Goal: Task Accomplishment & Management: Complete application form

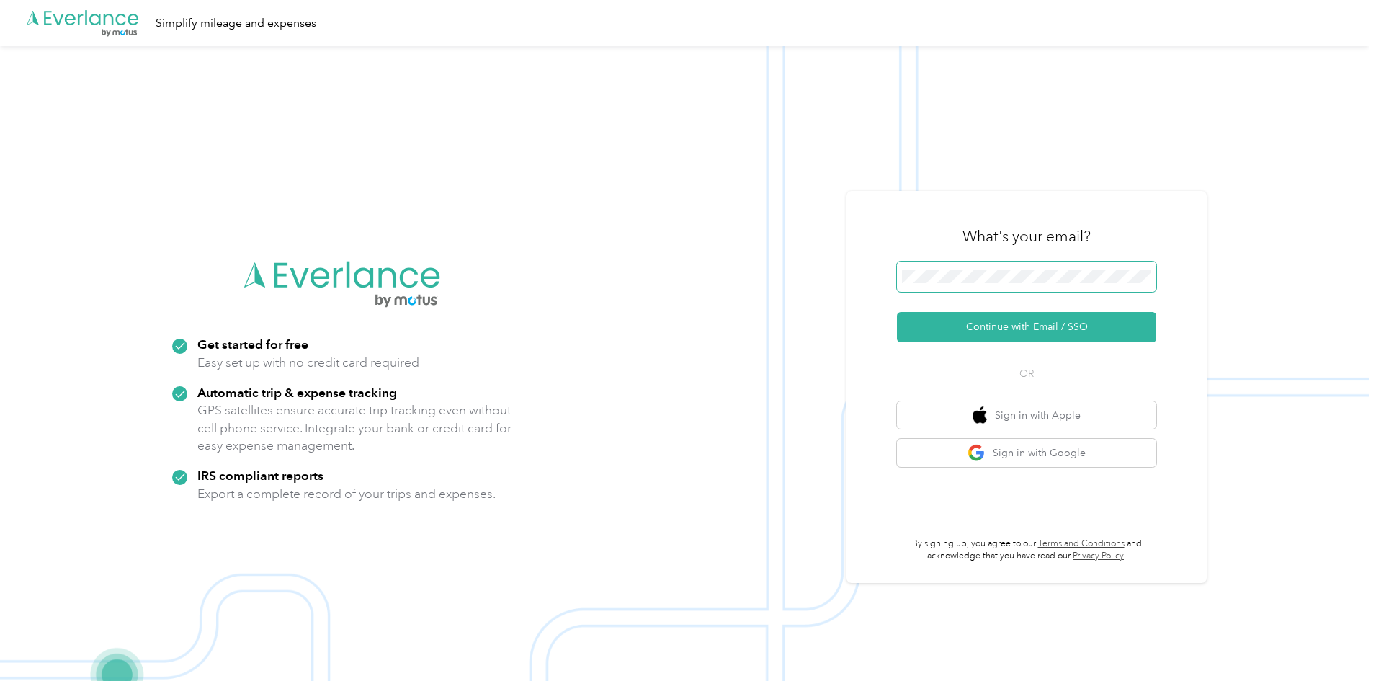
click at [1099, 285] on span at bounding box center [1026, 276] width 259 height 30
click at [1024, 324] on button "Continue with Email / SSO" at bounding box center [1026, 327] width 259 height 30
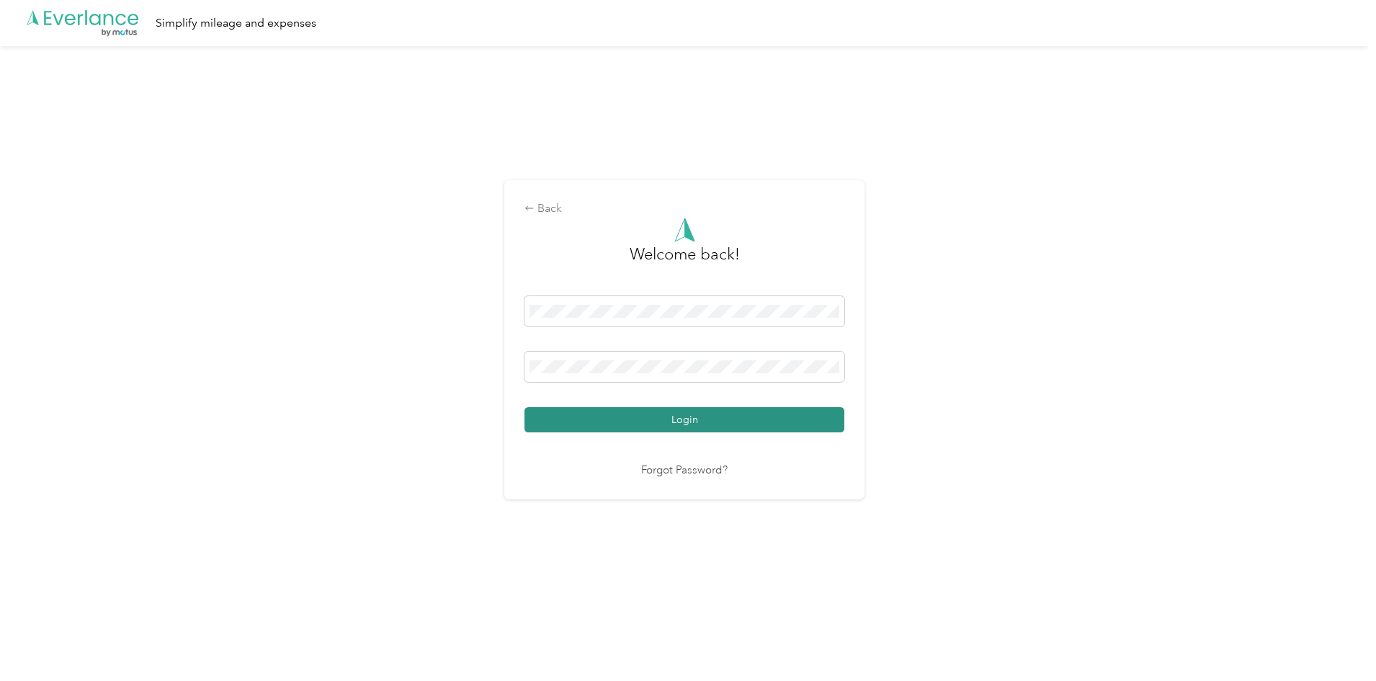
click at [751, 416] on button "Login" at bounding box center [684, 419] width 320 height 25
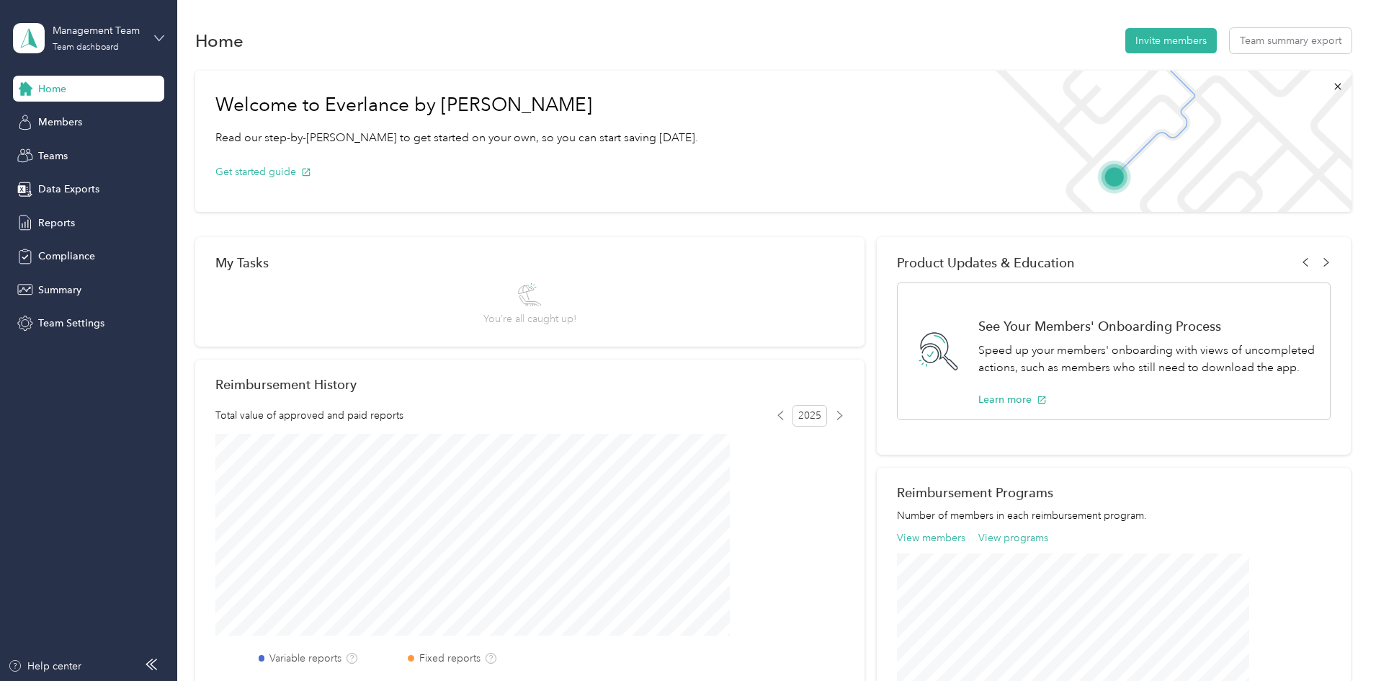
click at [160, 37] on icon at bounding box center [159, 38] width 10 height 10
click at [96, 152] on div "Personal dashboard" at bounding box center [71, 147] width 91 height 15
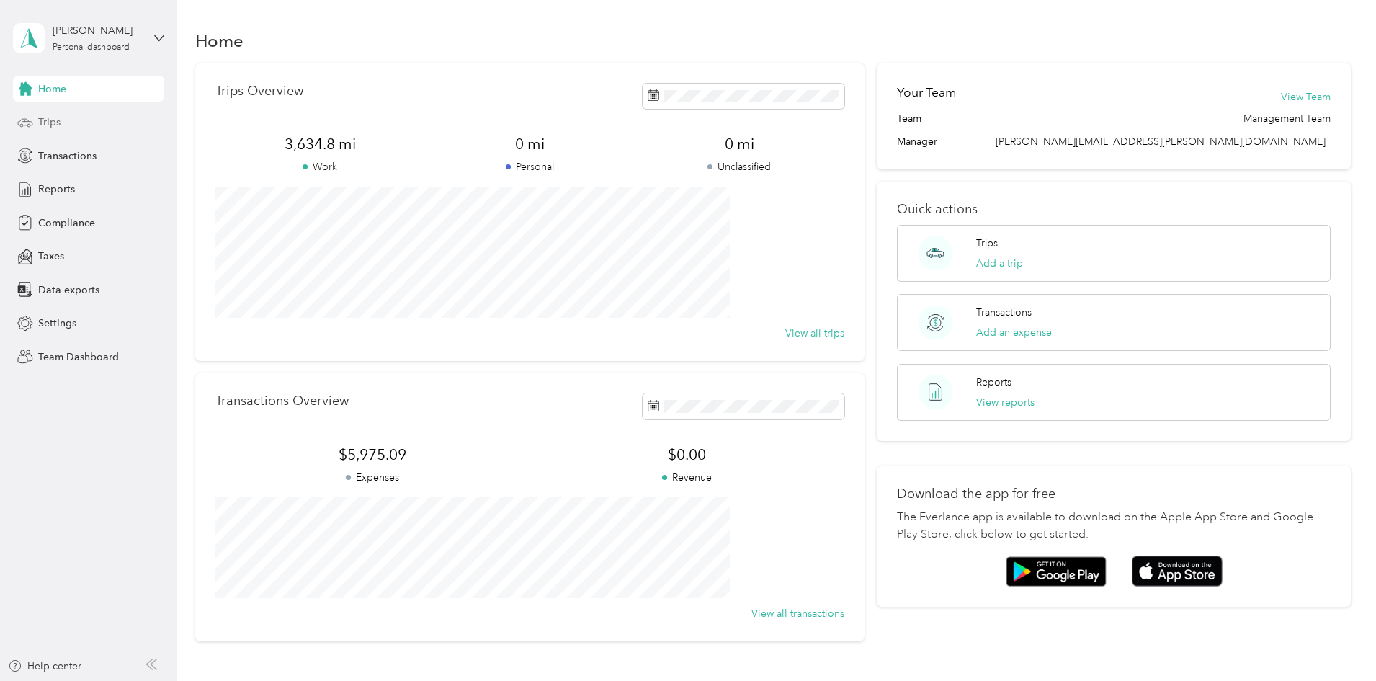
click at [47, 122] on span "Trips" at bounding box center [49, 122] width 22 height 15
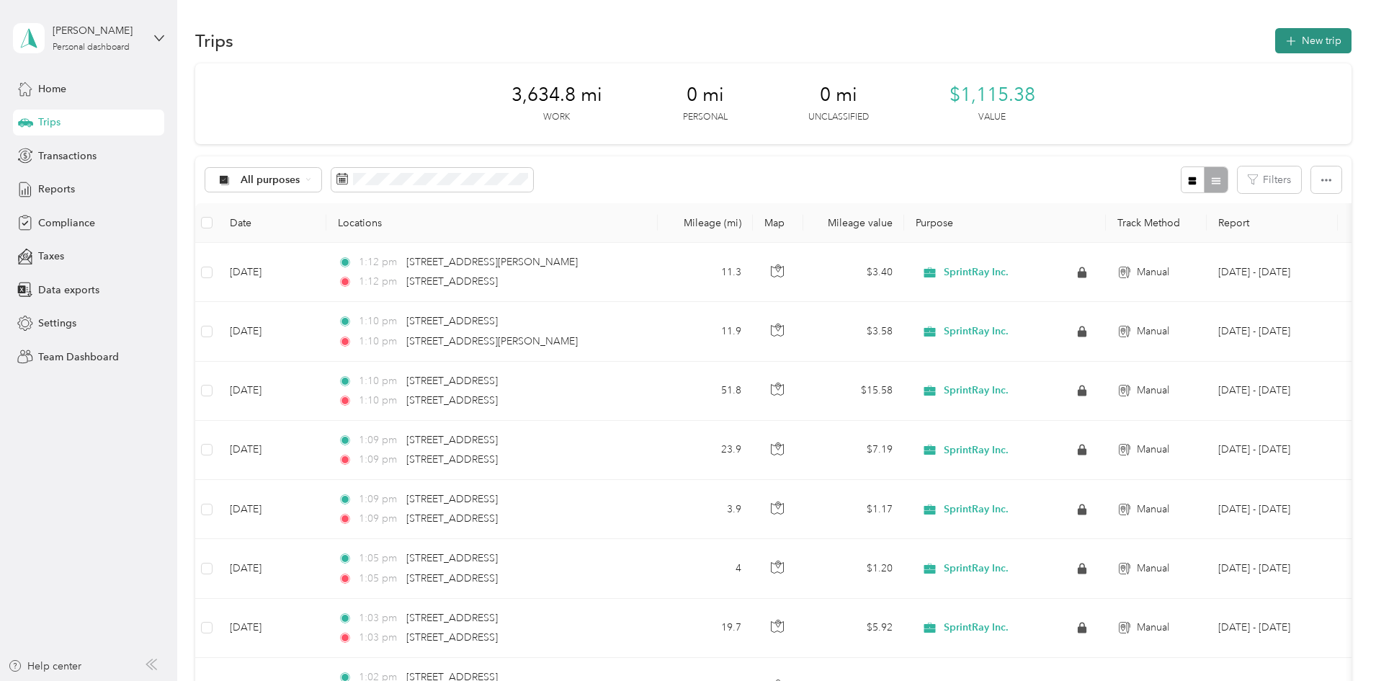
click at [1275, 48] on button "New trip" at bounding box center [1313, 40] width 76 height 25
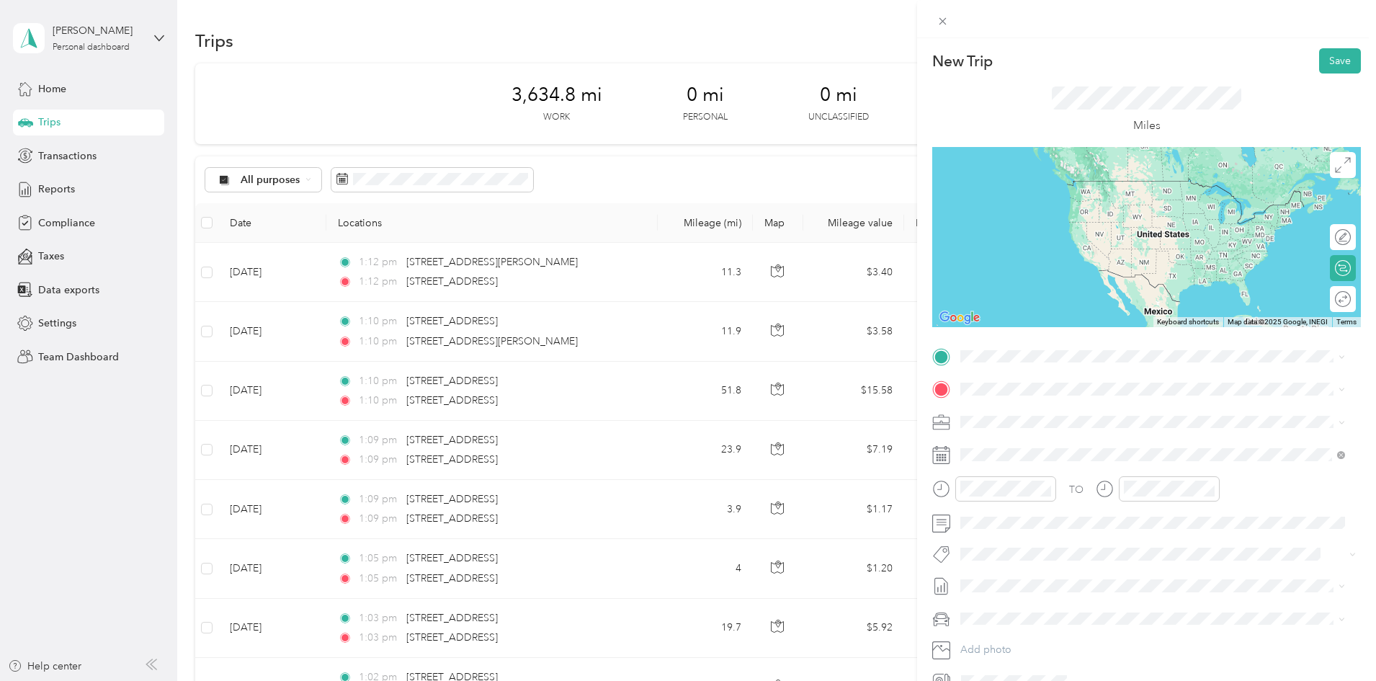
click at [1093, 402] on span "[STREET_ADDRESS][US_STATE]" at bounding box center [1059, 406] width 144 height 13
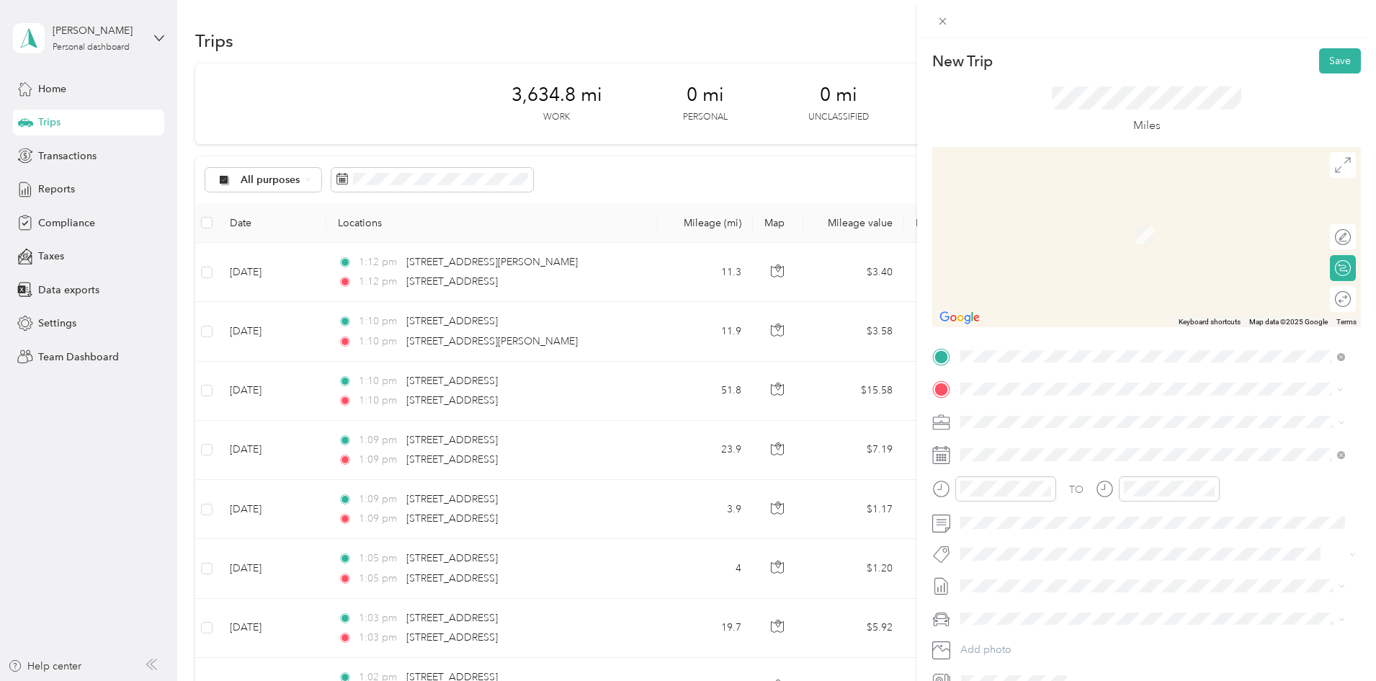
click at [1128, 447] on span "[STREET_ADDRESS][US_STATE]" at bounding box center [1059, 440] width 144 height 13
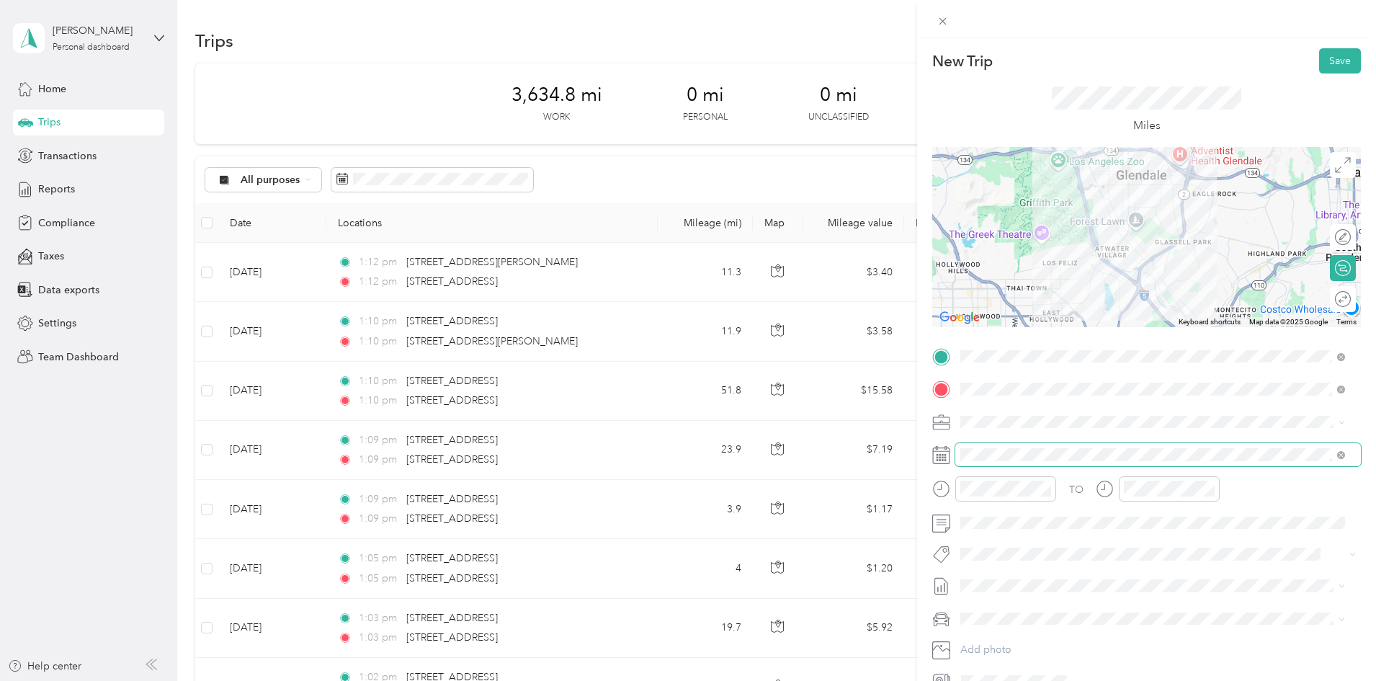
click at [1194, 447] on span at bounding box center [1158, 454] width 406 height 23
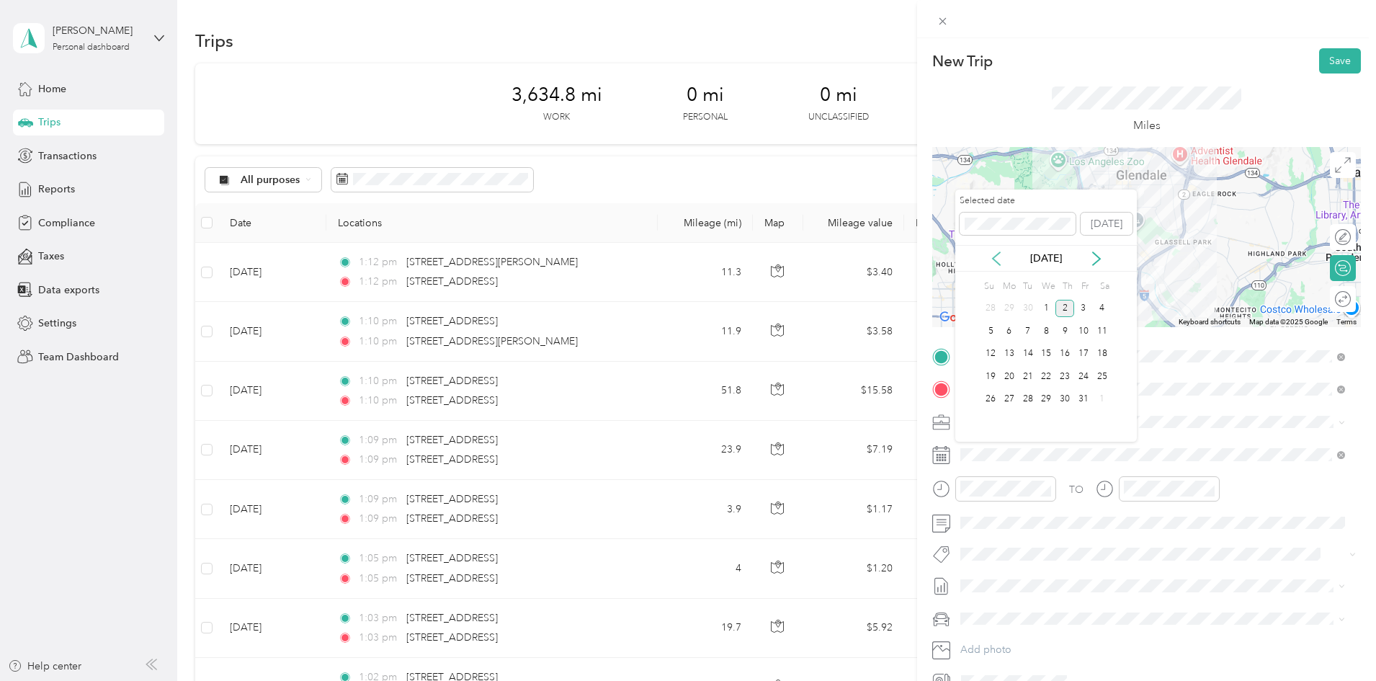
click at [1000, 254] on icon at bounding box center [996, 258] width 14 height 14
click at [1028, 308] on div "2" at bounding box center [1027, 309] width 19 height 18
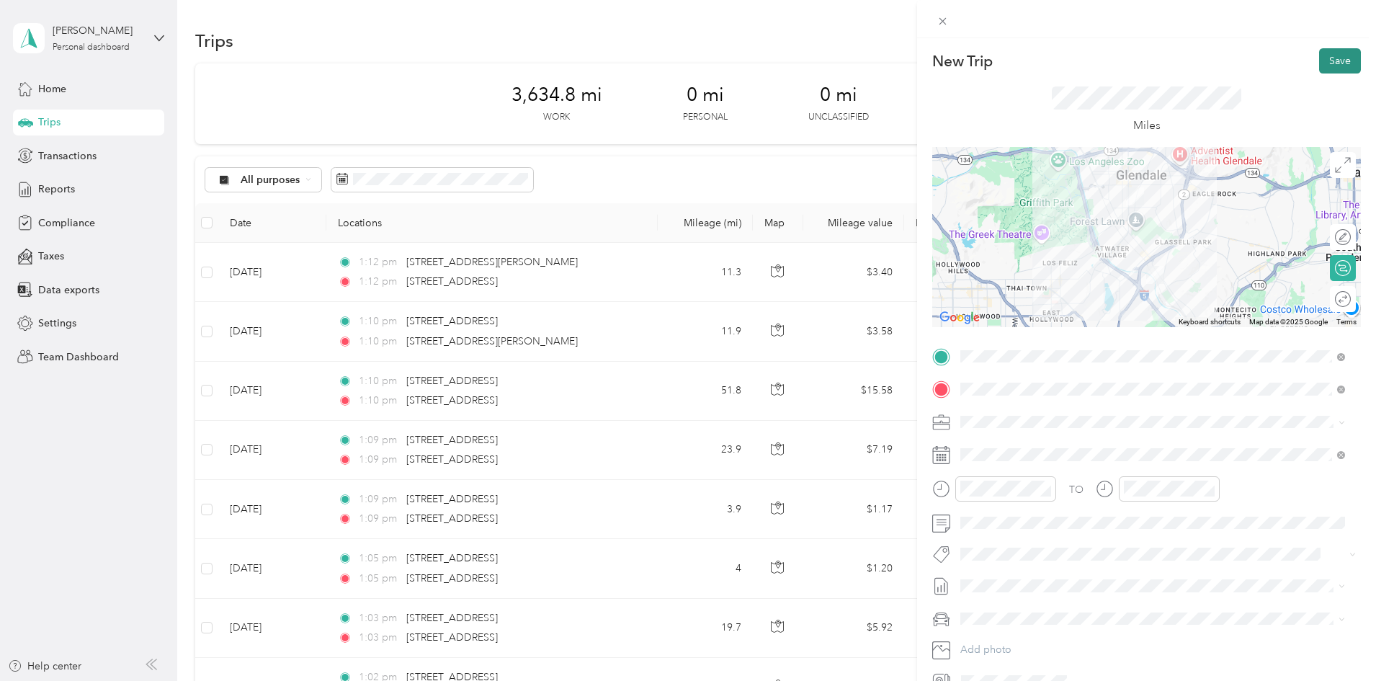
click at [1335, 63] on button "Save" at bounding box center [1340, 60] width 42 height 25
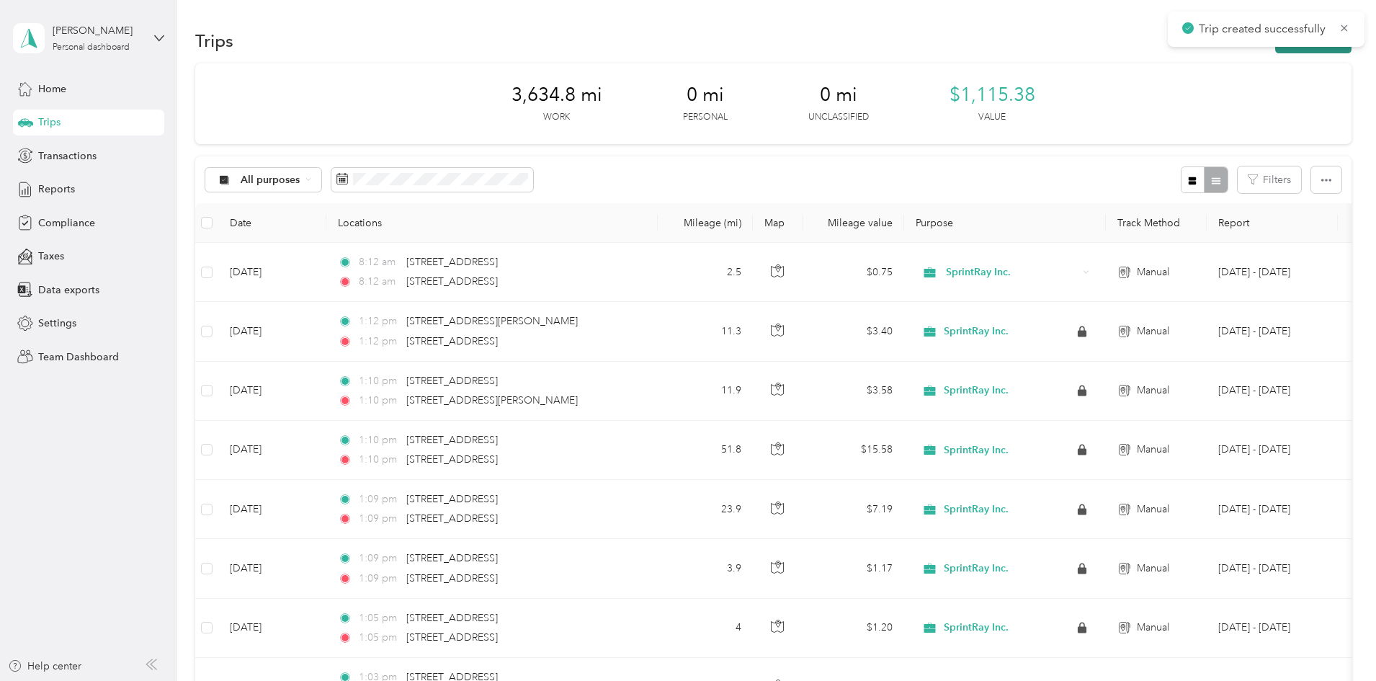
click at [1275, 48] on button "New trip" at bounding box center [1313, 40] width 76 height 25
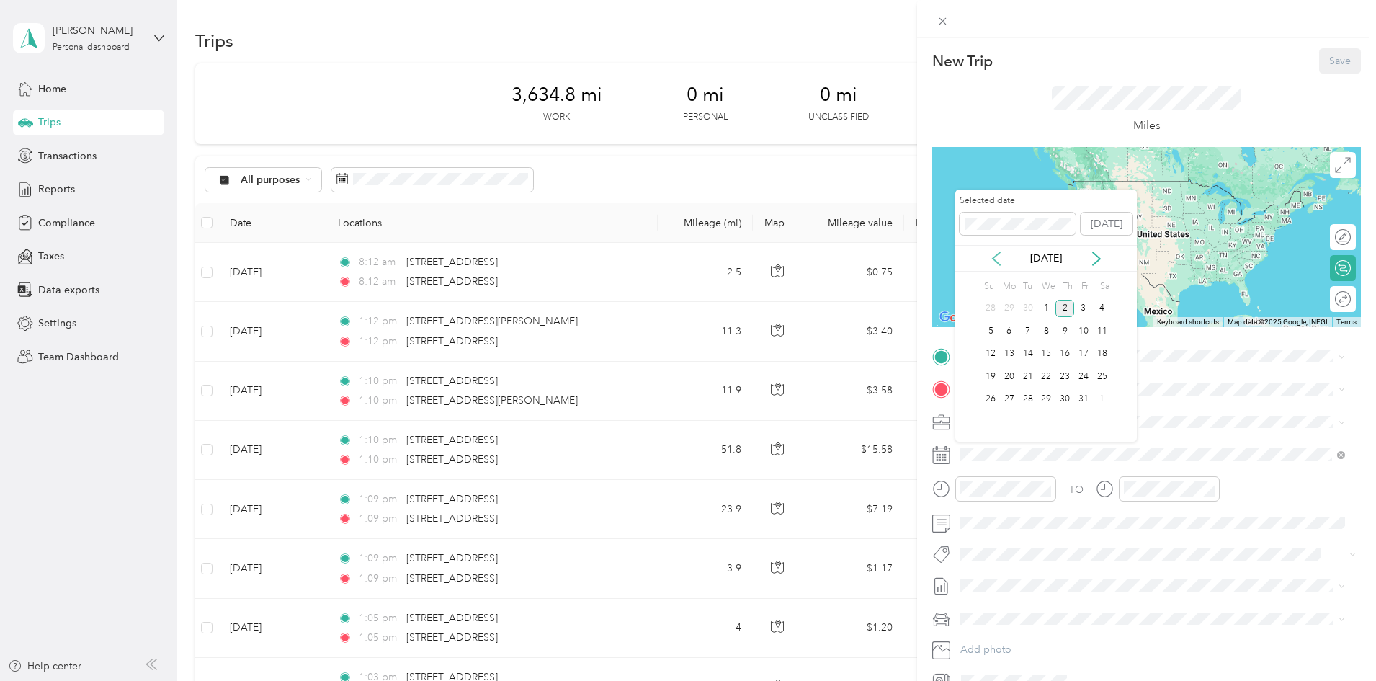
click at [1002, 261] on icon at bounding box center [996, 258] width 14 height 14
click at [1029, 311] on div "2" at bounding box center [1027, 309] width 19 height 18
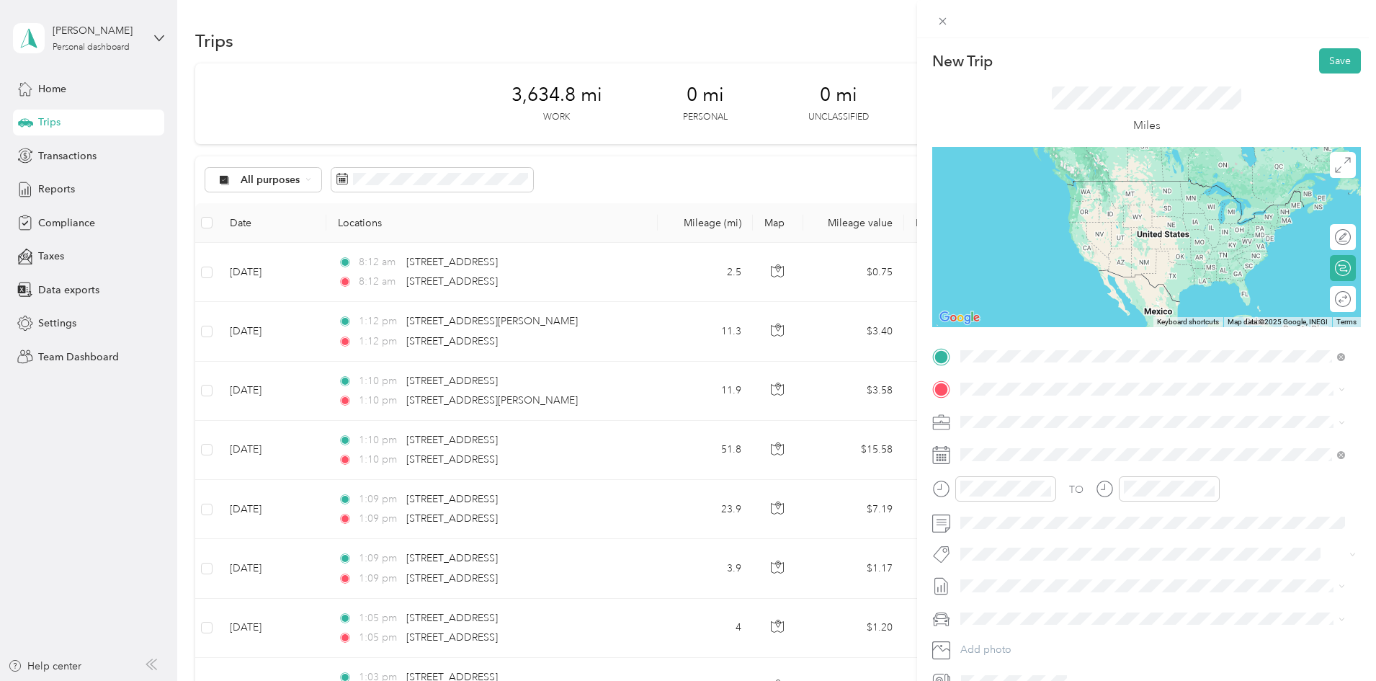
click at [1062, 406] on span "[STREET_ADDRESS][US_STATE]" at bounding box center [1059, 408] width 144 height 13
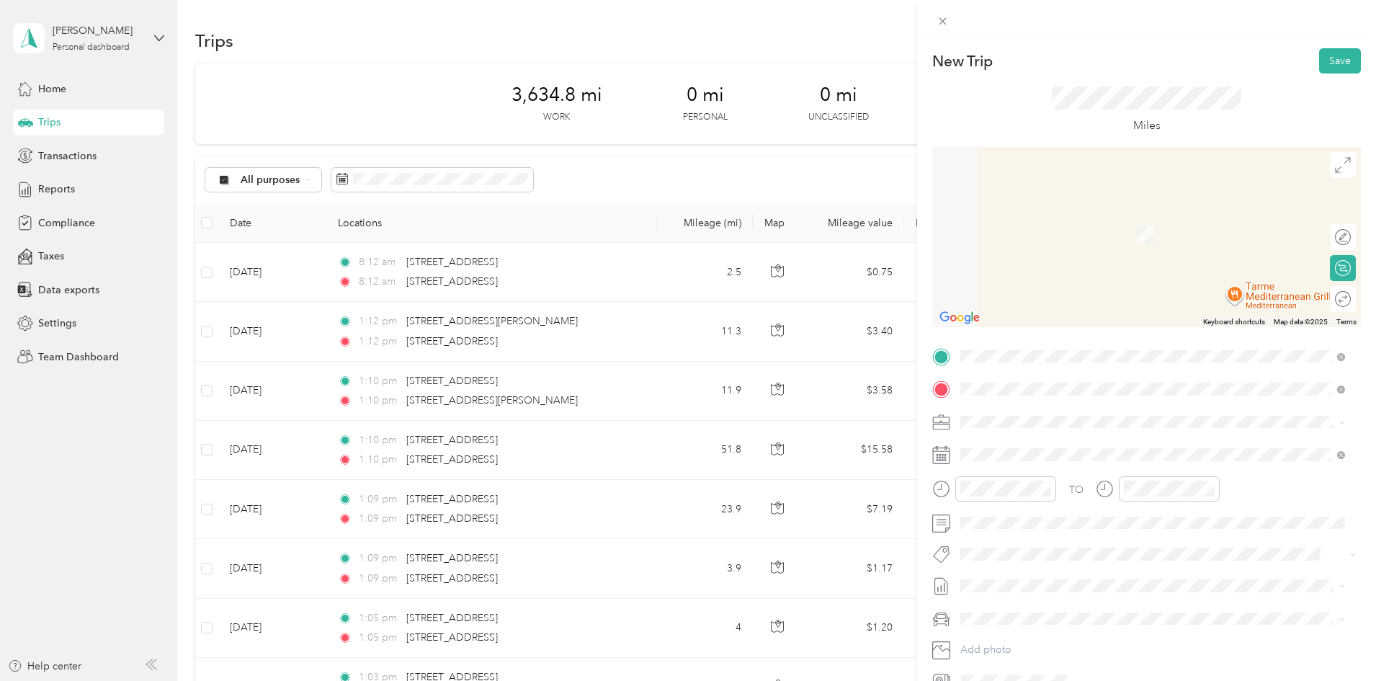
click at [1072, 435] on span "[STREET_ADDRESS][US_STATE]" at bounding box center [1059, 440] width 144 height 13
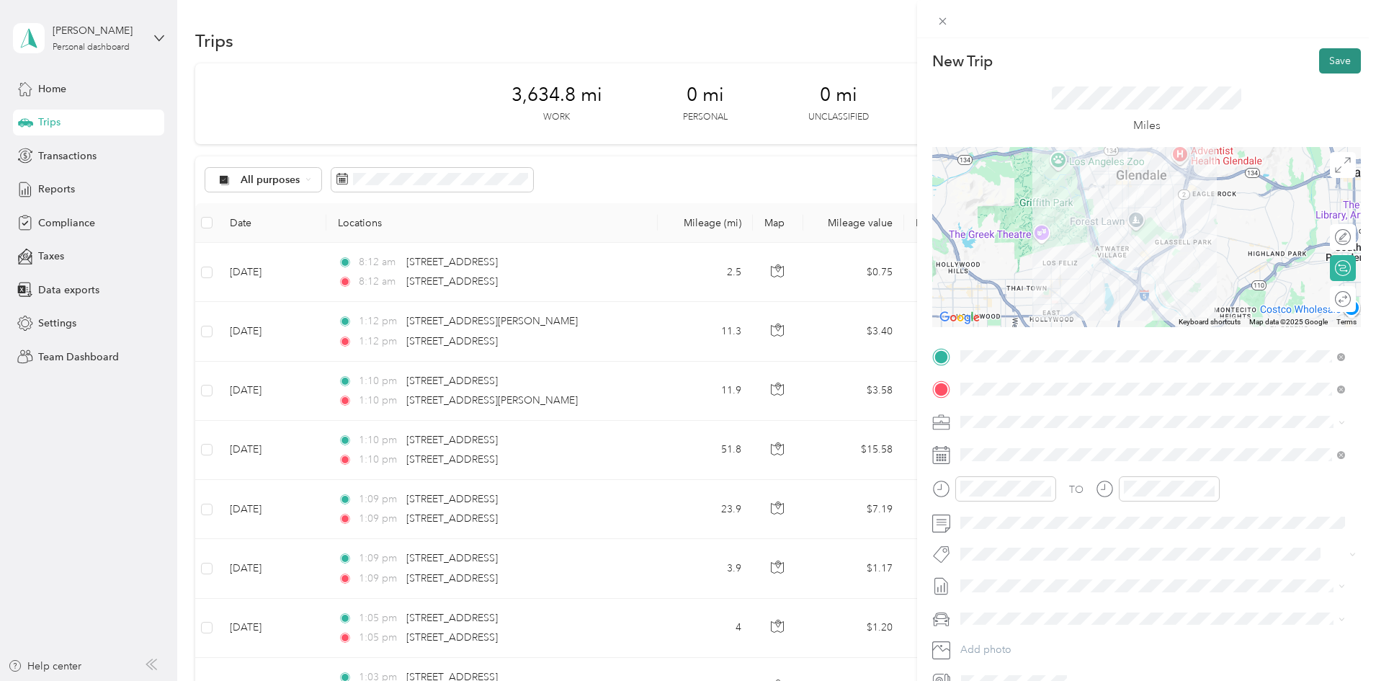
click at [1327, 56] on button "Save" at bounding box center [1340, 60] width 42 height 25
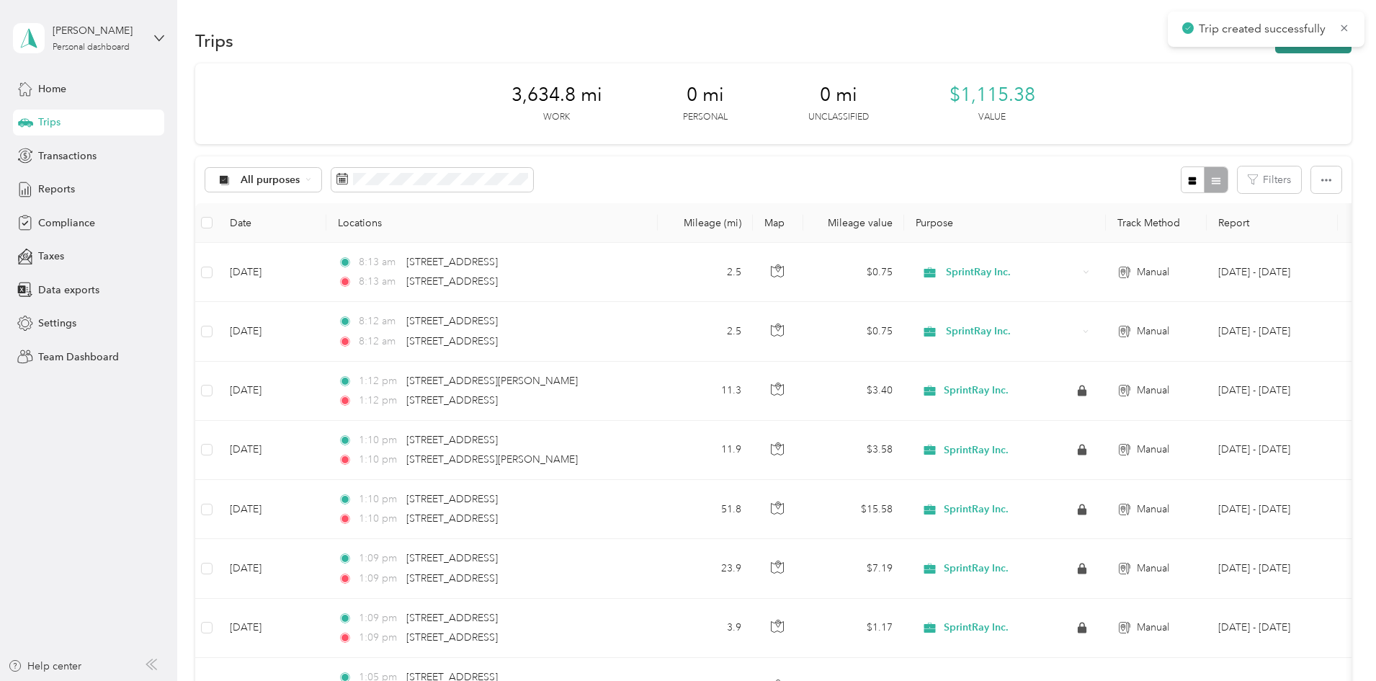
click at [1275, 47] on button "New trip" at bounding box center [1313, 40] width 76 height 25
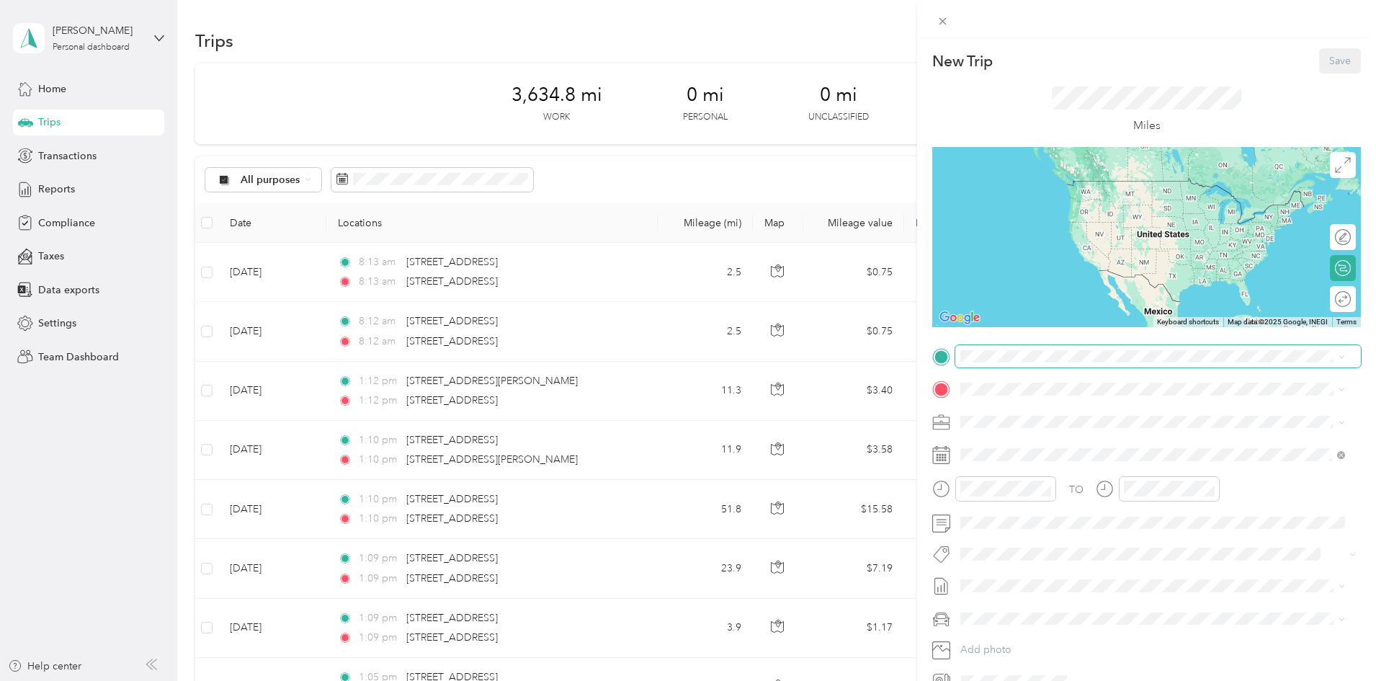
click at [1134, 362] on span at bounding box center [1158, 356] width 406 height 23
click at [1130, 411] on span "[STREET_ADDRESS][US_STATE]" at bounding box center [1059, 404] width 144 height 13
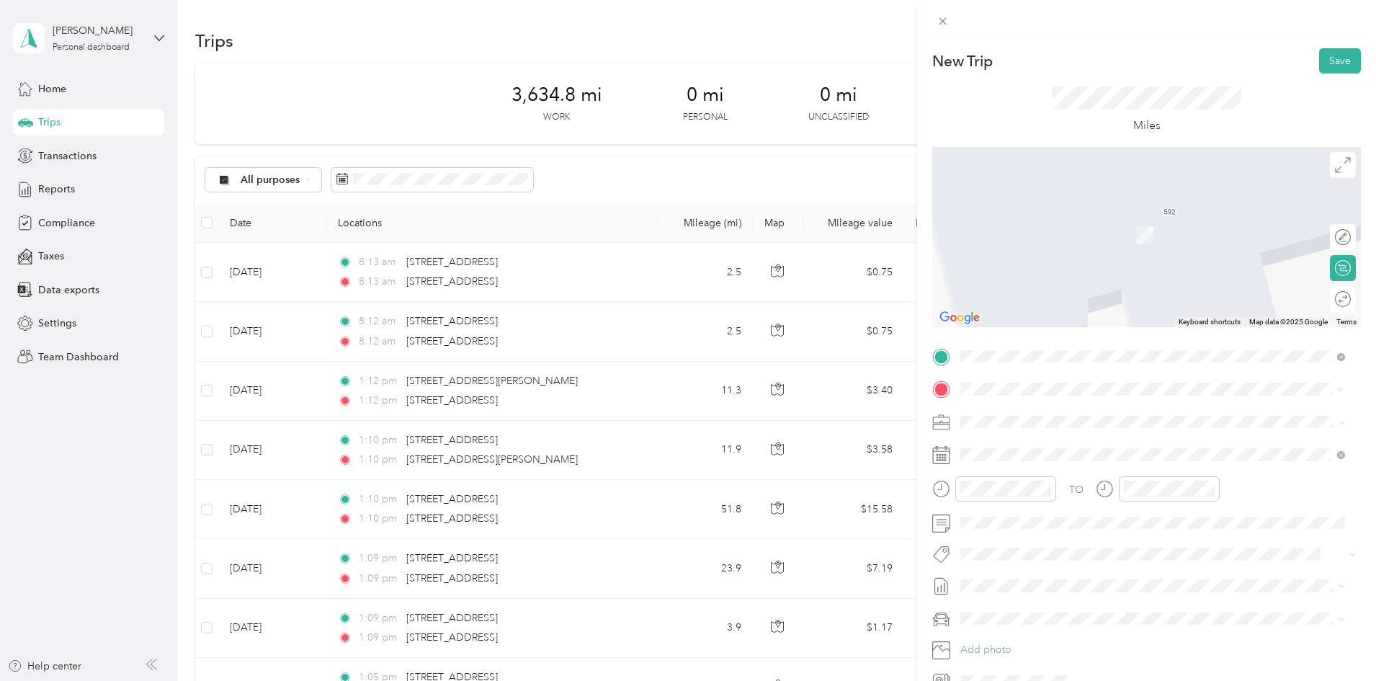
click at [1097, 441] on span "[STREET_ADDRESS][US_STATE]" at bounding box center [1059, 440] width 144 height 13
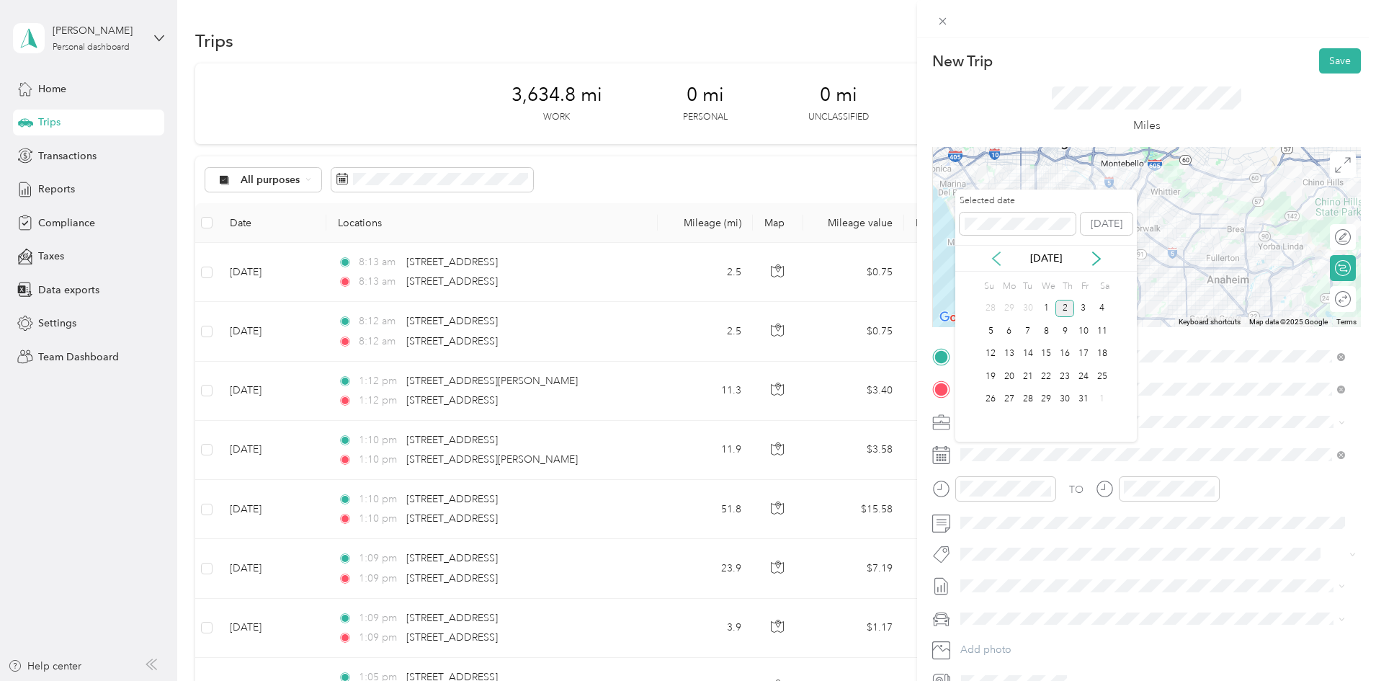
click at [995, 258] on icon at bounding box center [996, 258] width 14 height 14
click at [1064, 307] on div "4" at bounding box center [1064, 309] width 19 height 18
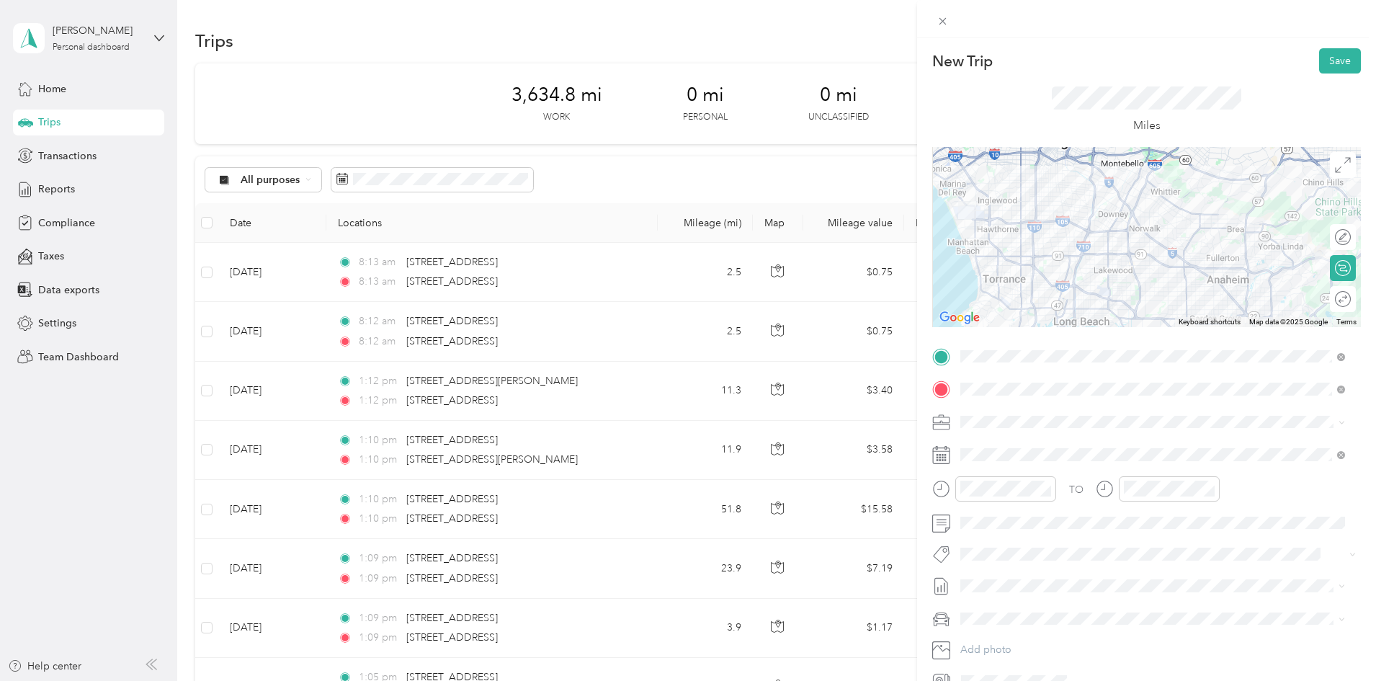
click at [1157, 248] on div at bounding box center [1146, 237] width 429 height 180
click at [1064, 254] on div at bounding box center [1146, 237] width 429 height 180
click at [1066, 248] on div at bounding box center [1146, 237] width 429 height 180
click at [1030, 252] on div at bounding box center [1146, 237] width 429 height 180
click at [1031, 252] on div at bounding box center [1146, 237] width 429 height 180
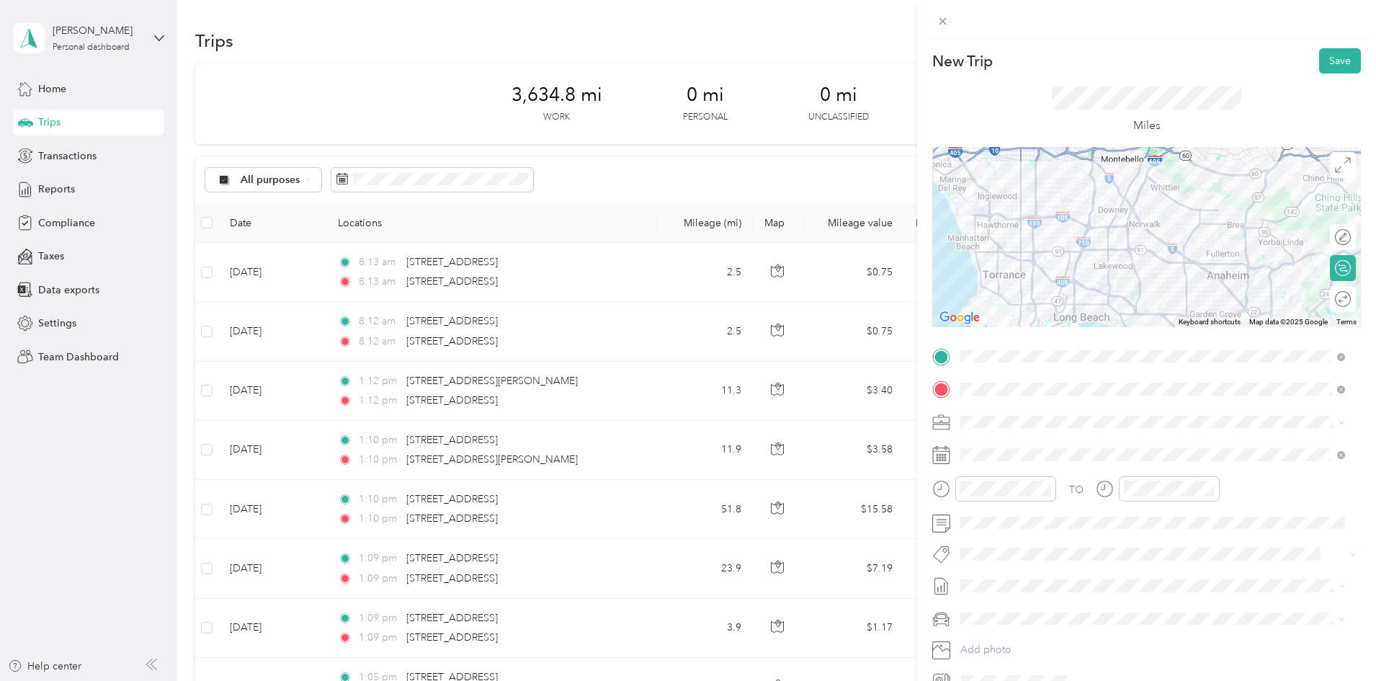
click at [1023, 259] on div at bounding box center [1146, 237] width 429 height 180
click at [1045, 251] on div at bounding box center [1146, 237] width 429 height 180
click at [1046, 251] on div at bounding box center [1146, 237] width 429 height 180
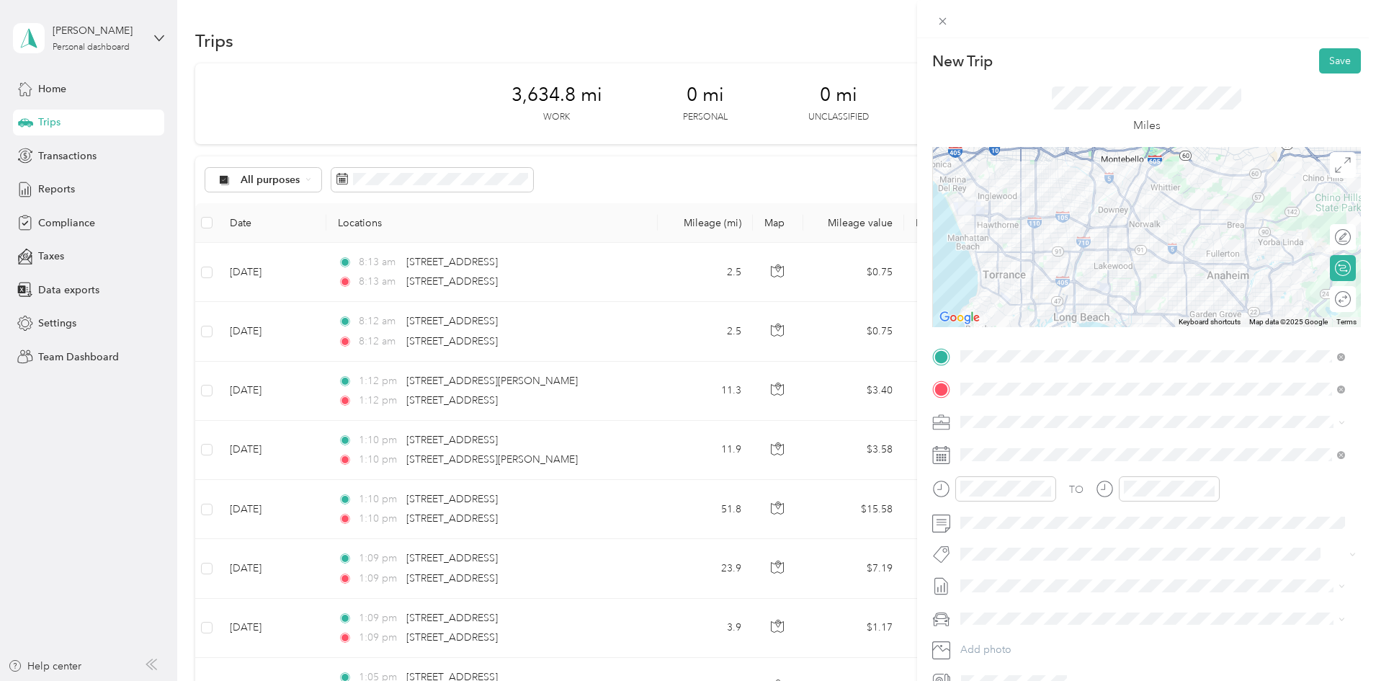
click at [1047, 251] on div at bounding box center [1146, 237] width 429 height 180
click at [1133, 248] on div at bounding box center [1146, 237] width 429 height 180
click at [1134, 248] on div at bounding box center [1146, 237] width 429 height 180
click at [1328, 72] on button "Save" at bounding box center [1340, 60] width 42 height 25
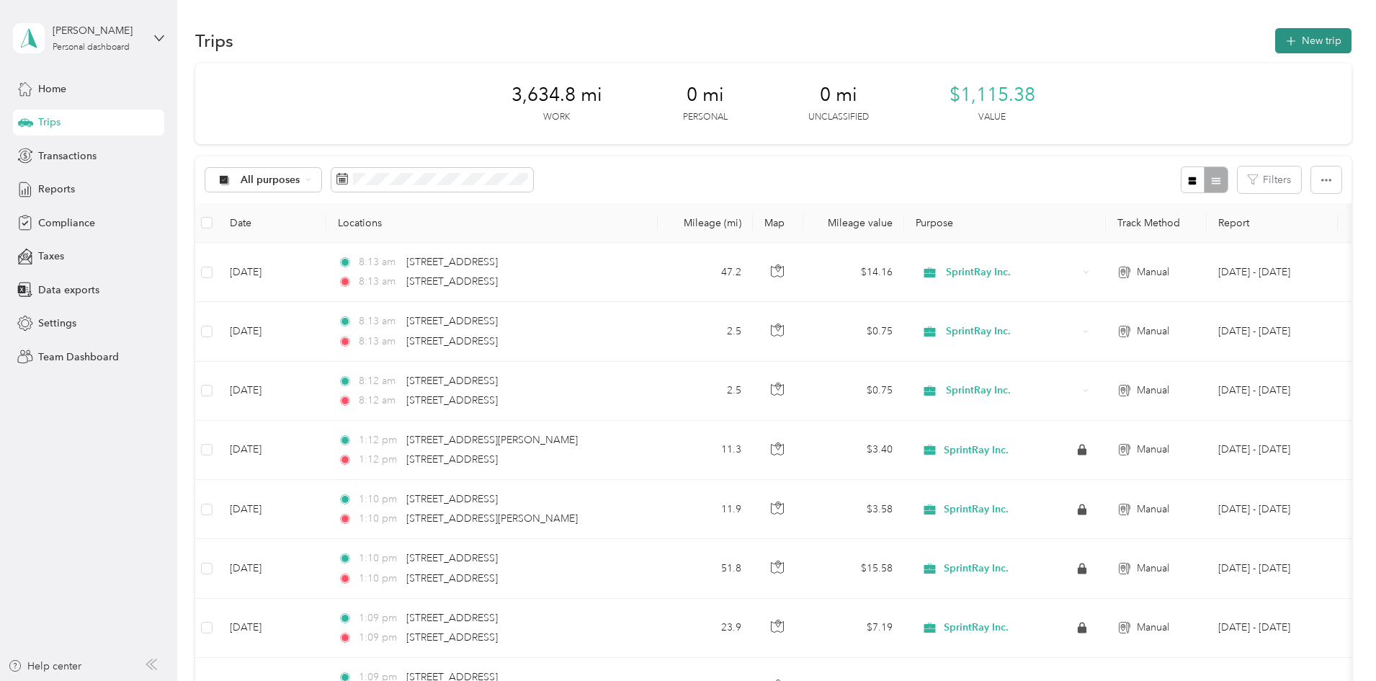
click at [1275, 45] on button "New trip" at bounding box center [1313, 40] width 76 height 25
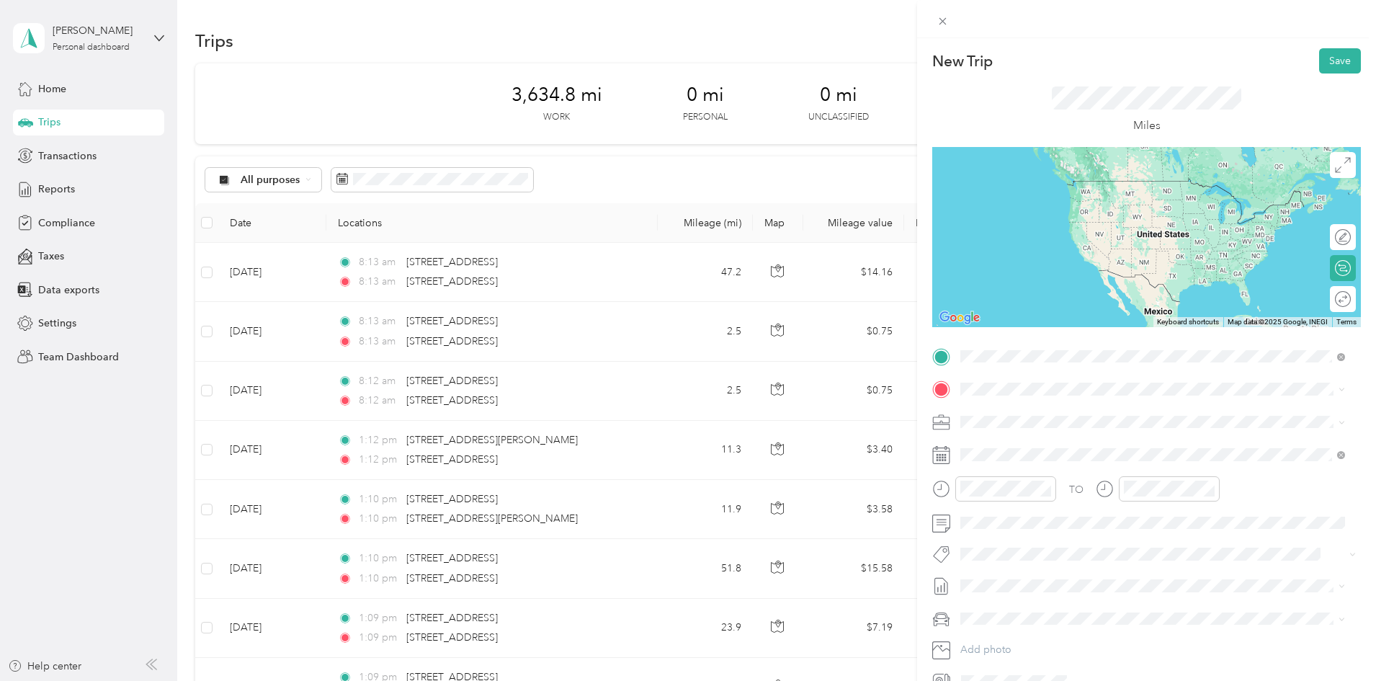
click at [1031, 424] on li "[STREET_ADDRESS][US_STATE]" at bounding box center [1152, 409] width 395 height 30
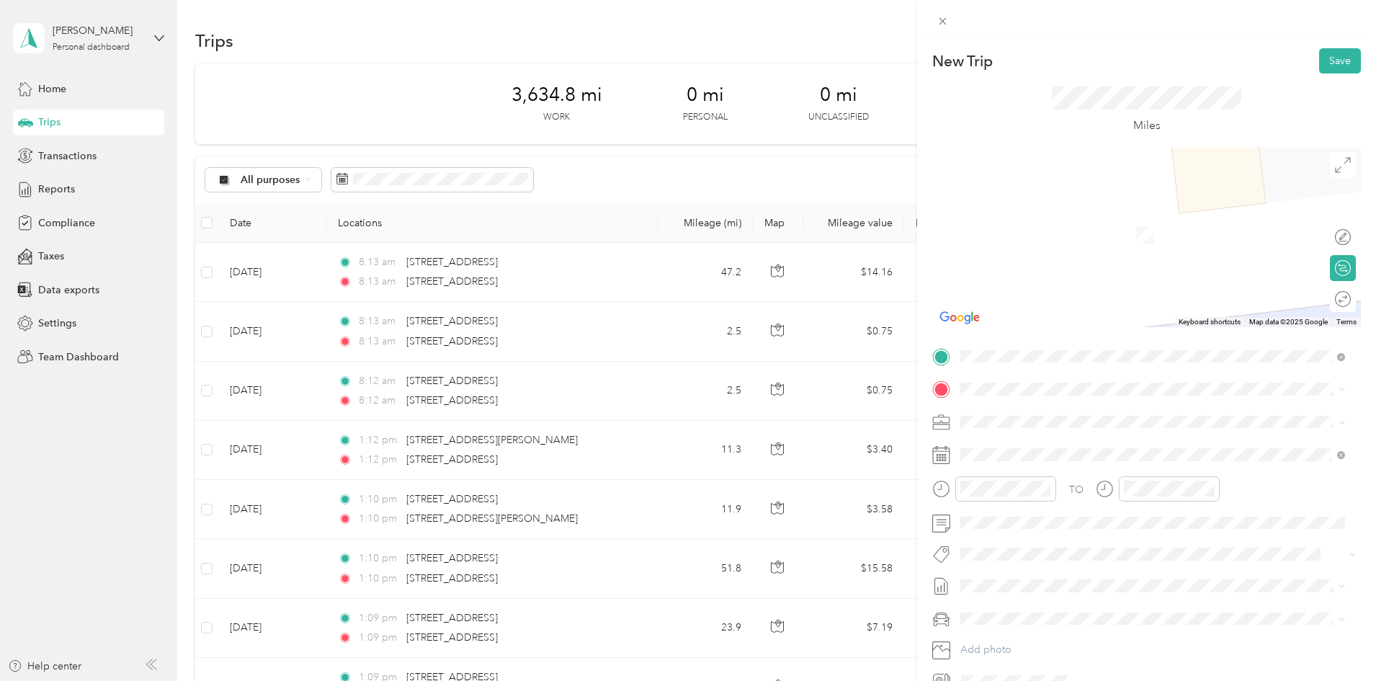
click at [1036, 442] on span "[STREET_ADDRESS][US_STATE]" at bounding box center [1059, 437] width 144 height 13
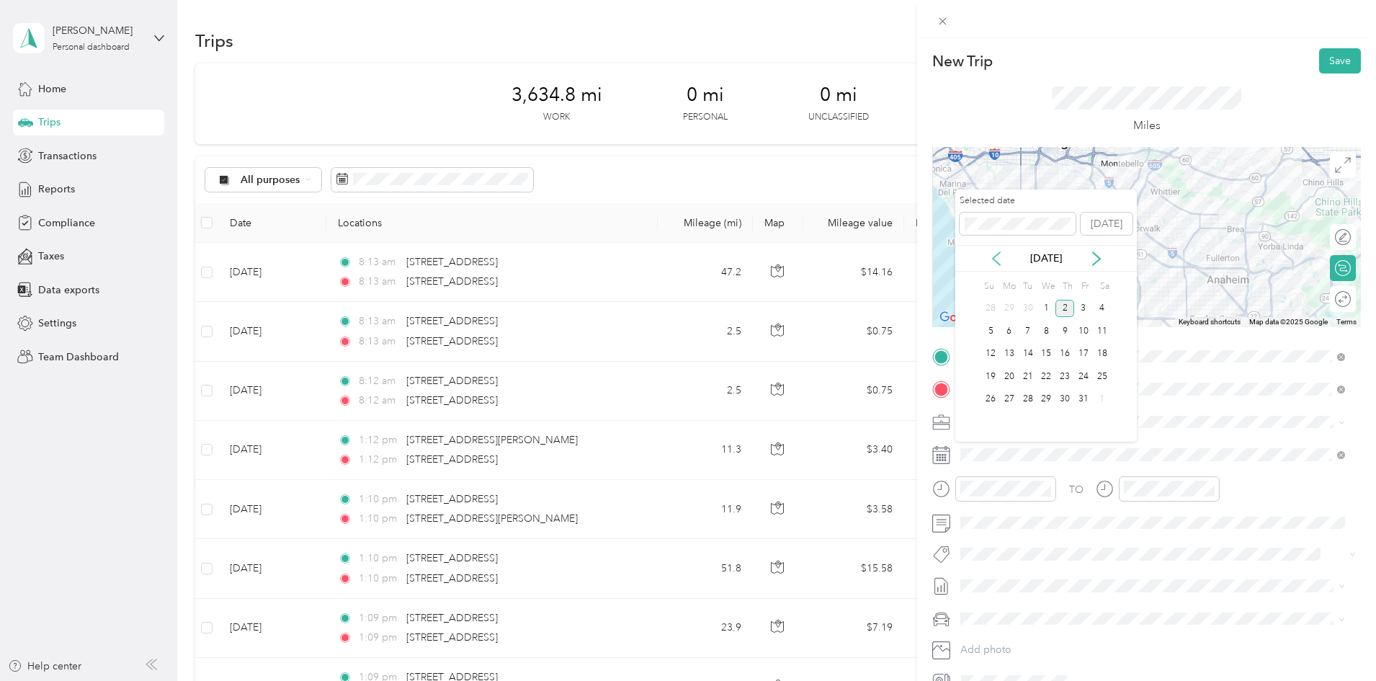
click at [995, 259] on icon at bounding box center [996, 258] width 14 height 14
click at [1088, 310] on div "5" at bounding box center [1083, 309] width 19 height 18
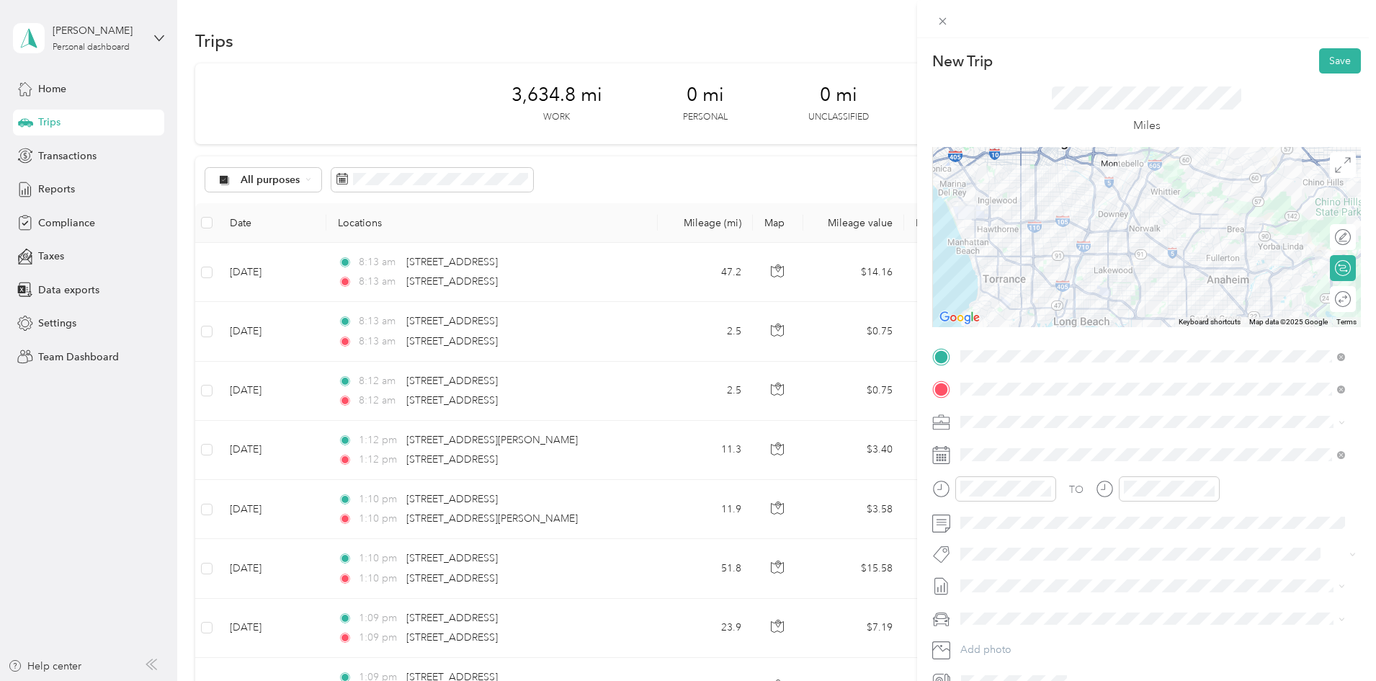
click at [1083, 251] on div at bounding box center [1146, 237] width 429 height 180
click at [1010, 264] on div at bounding box center [1146, 237] width 429 height 180
click at [1102, 227] on div at bounding box center [1146, 237] width 429 height 180
click at [1101, 224] on div at bounding box center [1146, 237] width 429 height 180
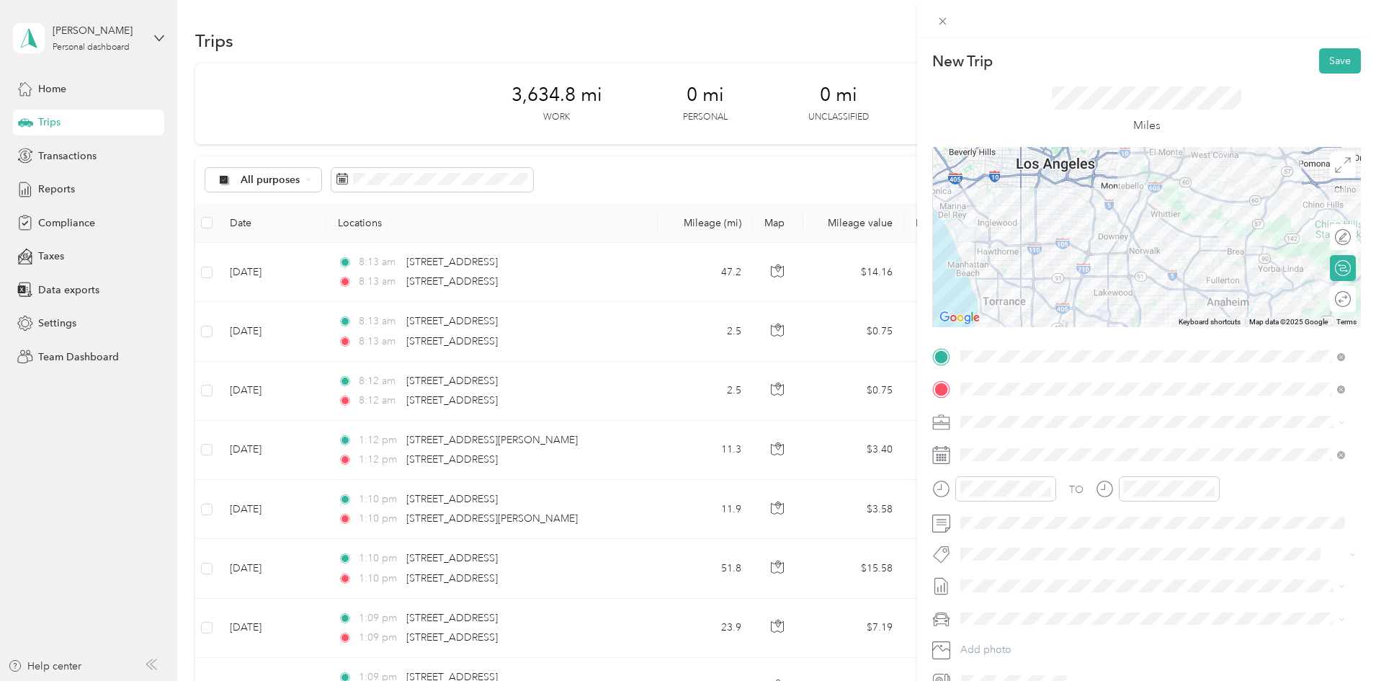
click at [1121, 266] on div at bounding box center [1146, 237] width 429 height 180
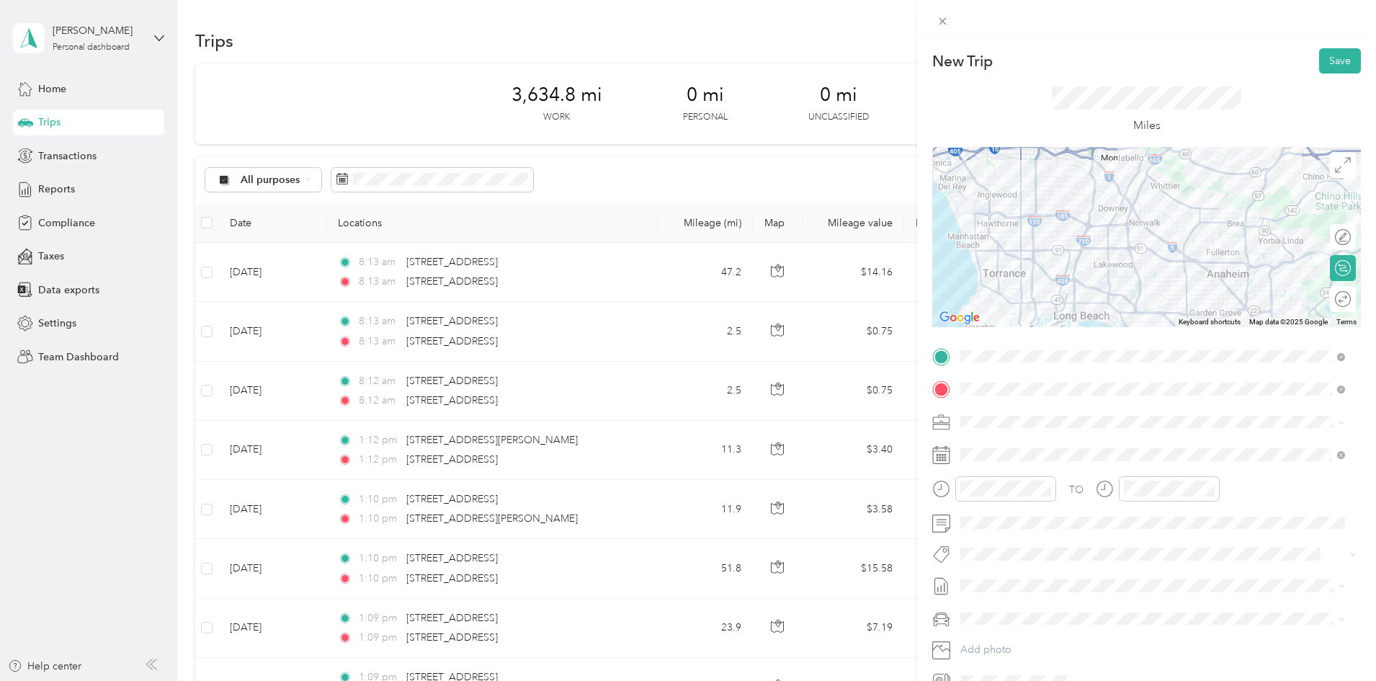
click at [1083, 248] on div at bounding box center [1146, 237] width 429 height 180
click at [1325, 68] on button "Save" at bounding box center [1340, 60] width 42 height 25
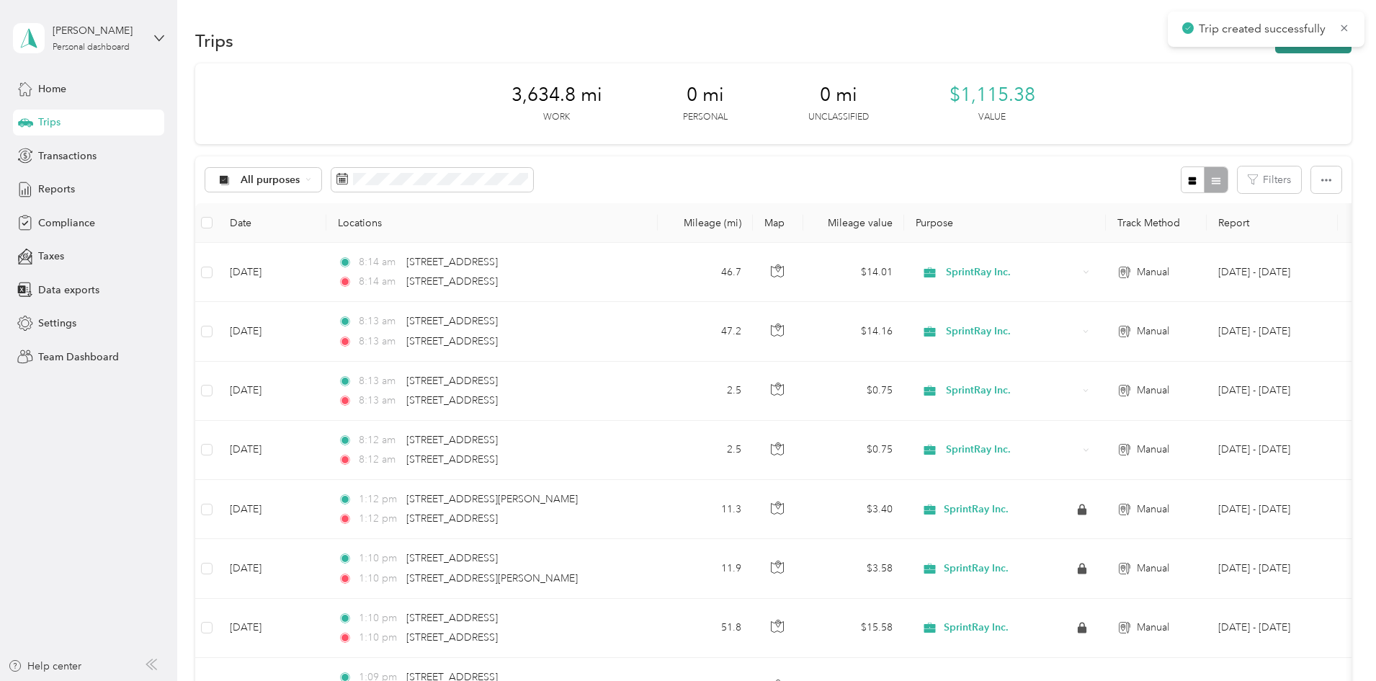
click at [1275, 50] on button "New trip" at bounding box center [1313, 40] width 76 height 25
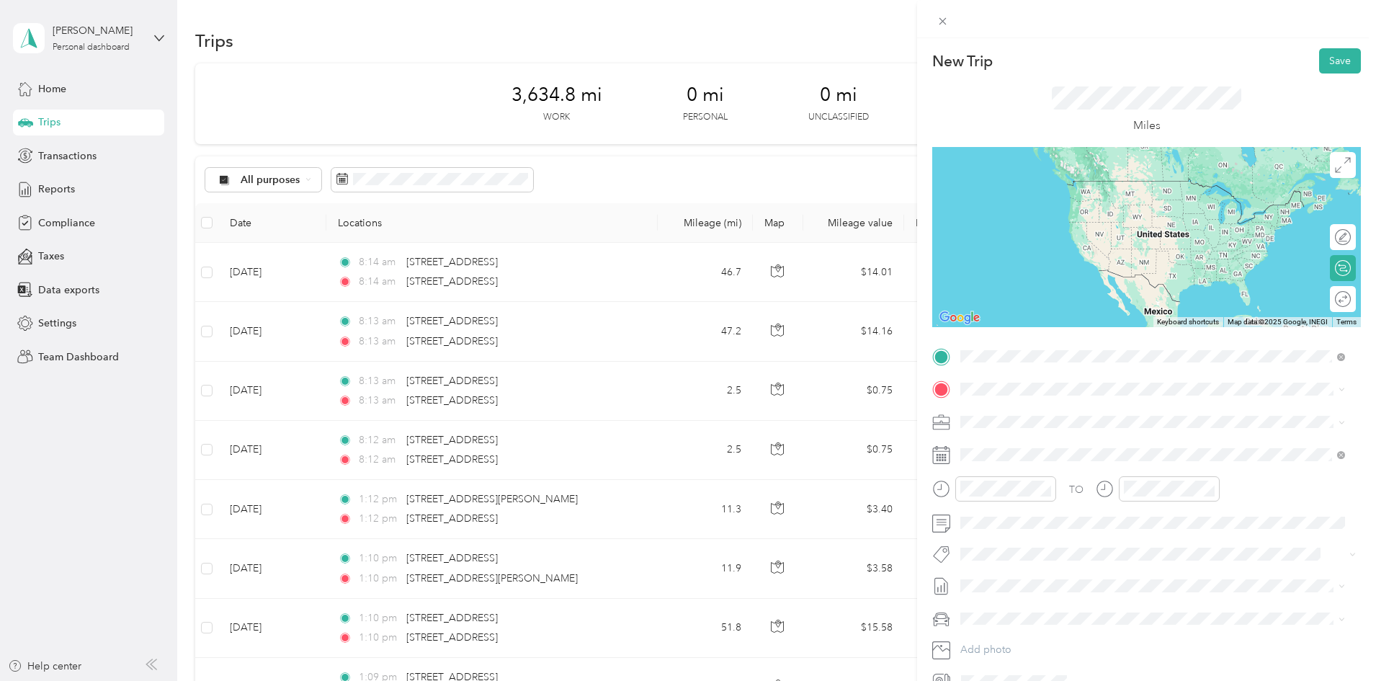
click at [1034, 406] on span "[STREET_ADDRESS][US_STATE]" at bounding box center [1059, 408] width 144 height 13
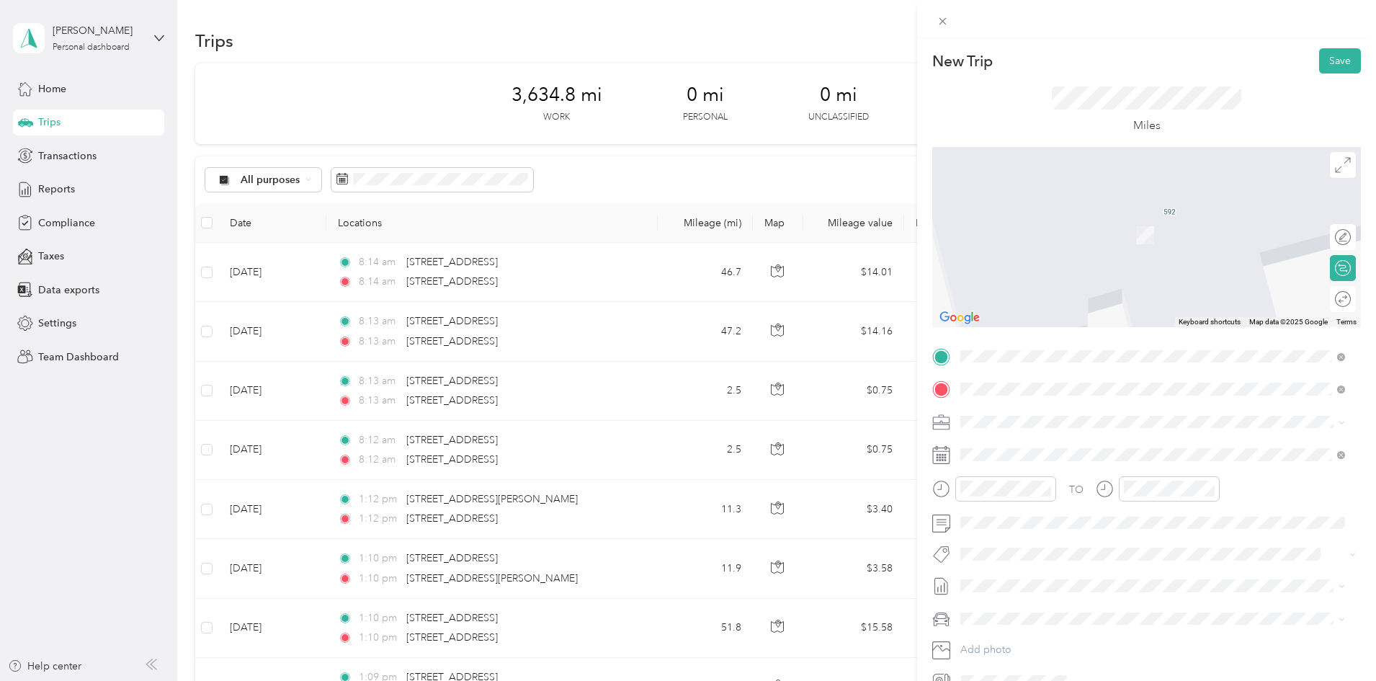
click at [1067, 438] on span "[STREET_ADDRESS][US_STATE]" at bounding box center [1059, 440] width 144 height 13
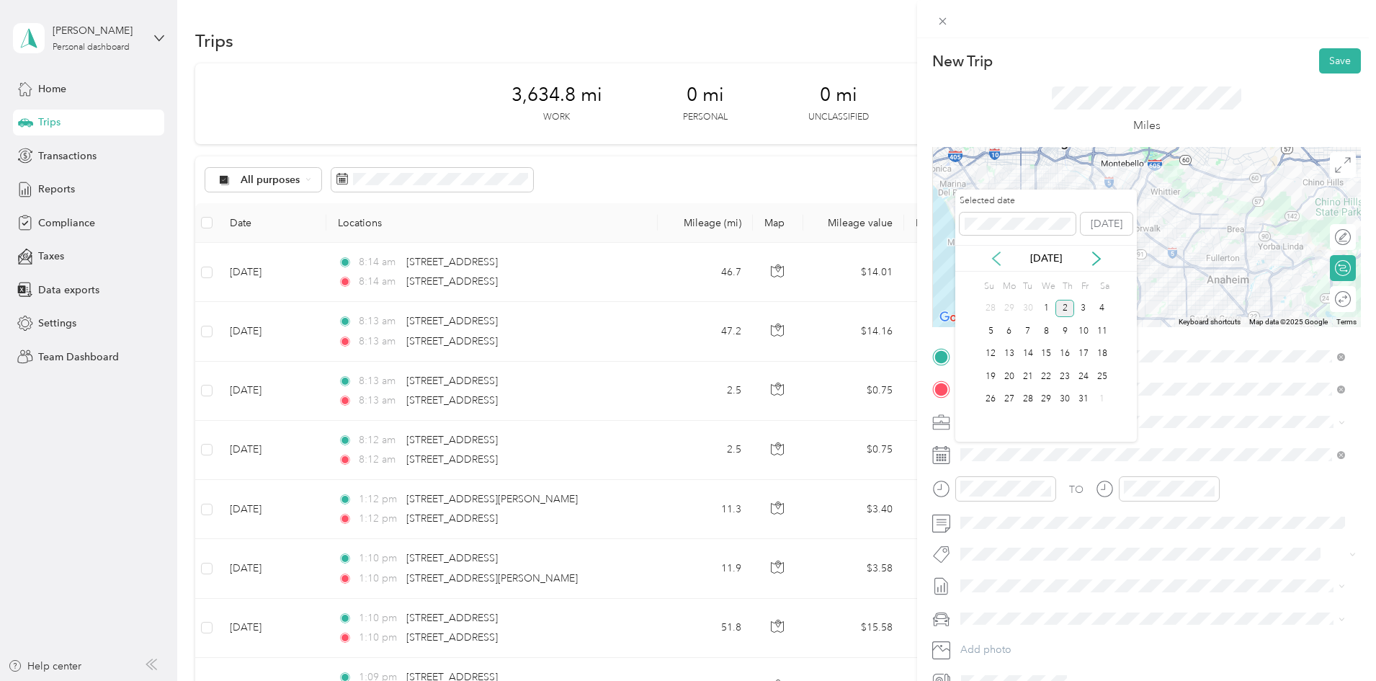
click at [998, 256] on icon at bounding box center [996, 258] width 14 height 14
click at [1011, 331] on div "8" at bounding box center [1009, 331] width 19 height 18
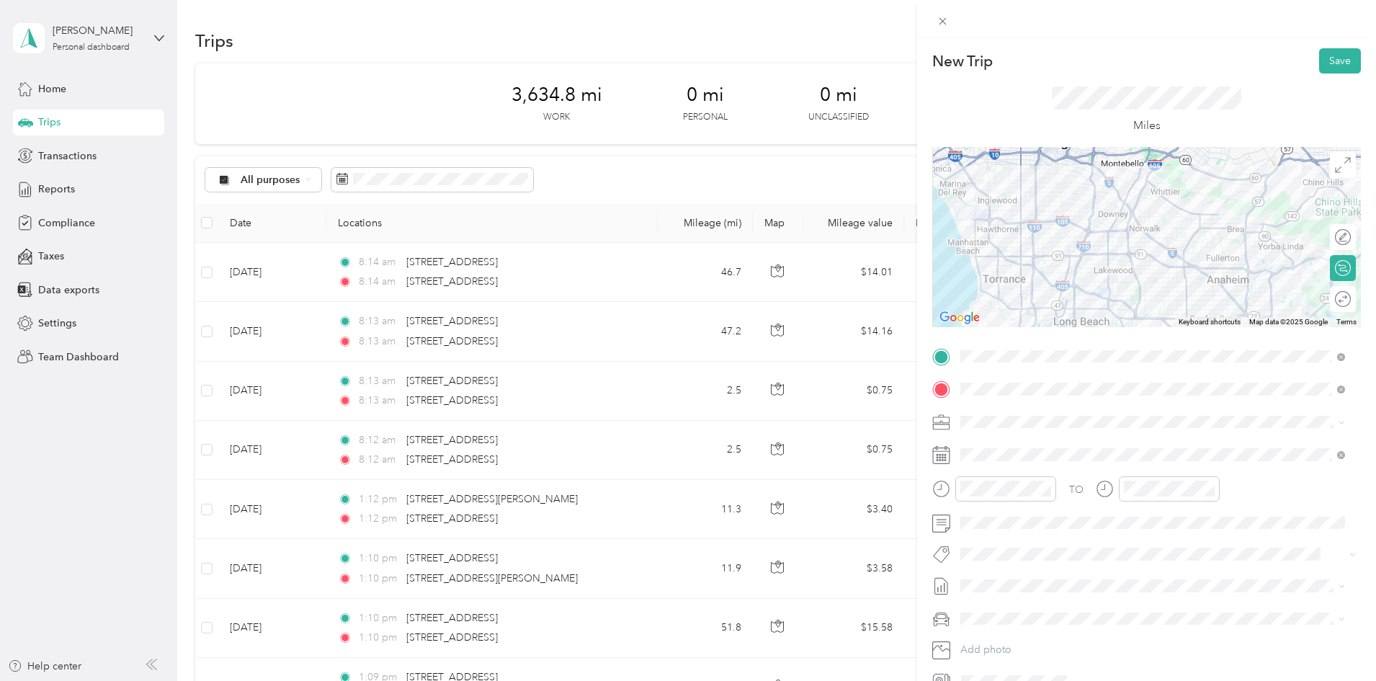
click at [1049, 257] on div at bounding box center [1146, 237] width 429 height 180
click at [1343, 65] on button "Save" at bounding box center [1340, 60] width 42 height 25
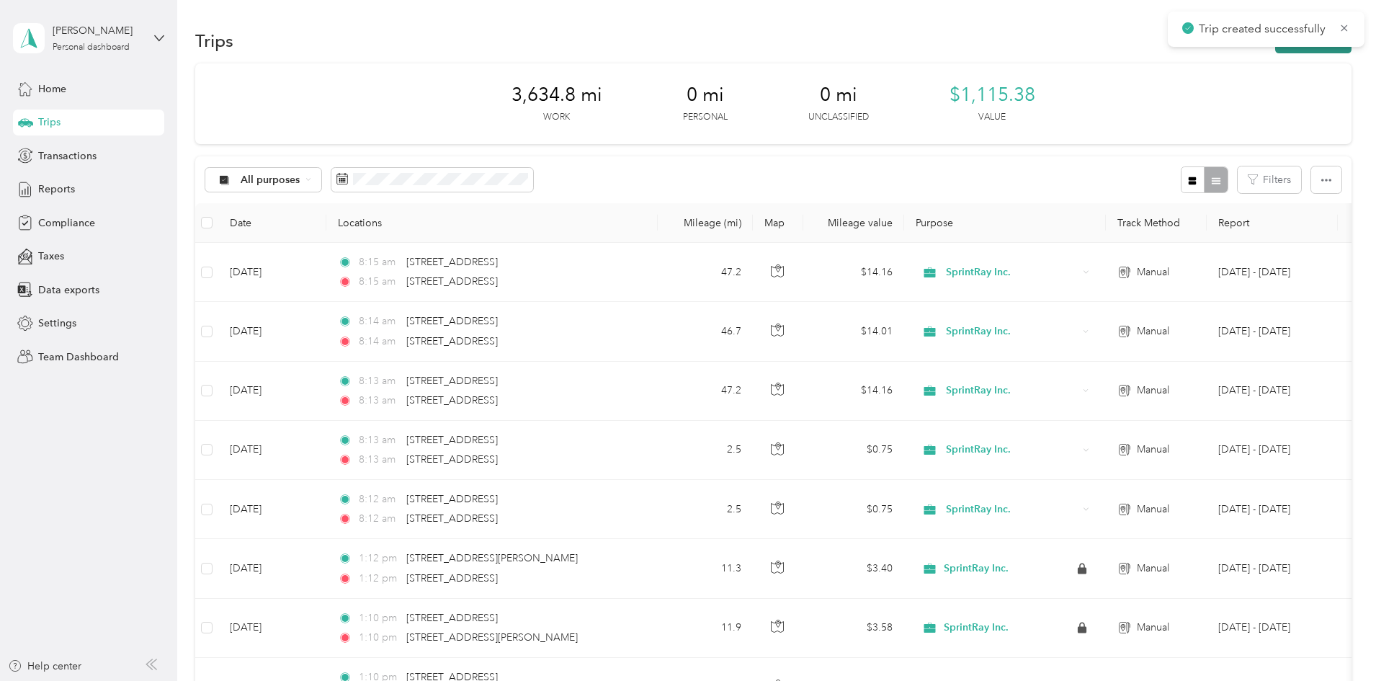
click at [1275, 50] on button "New trip" at bounding box center [1313, 40] width 76 height 25
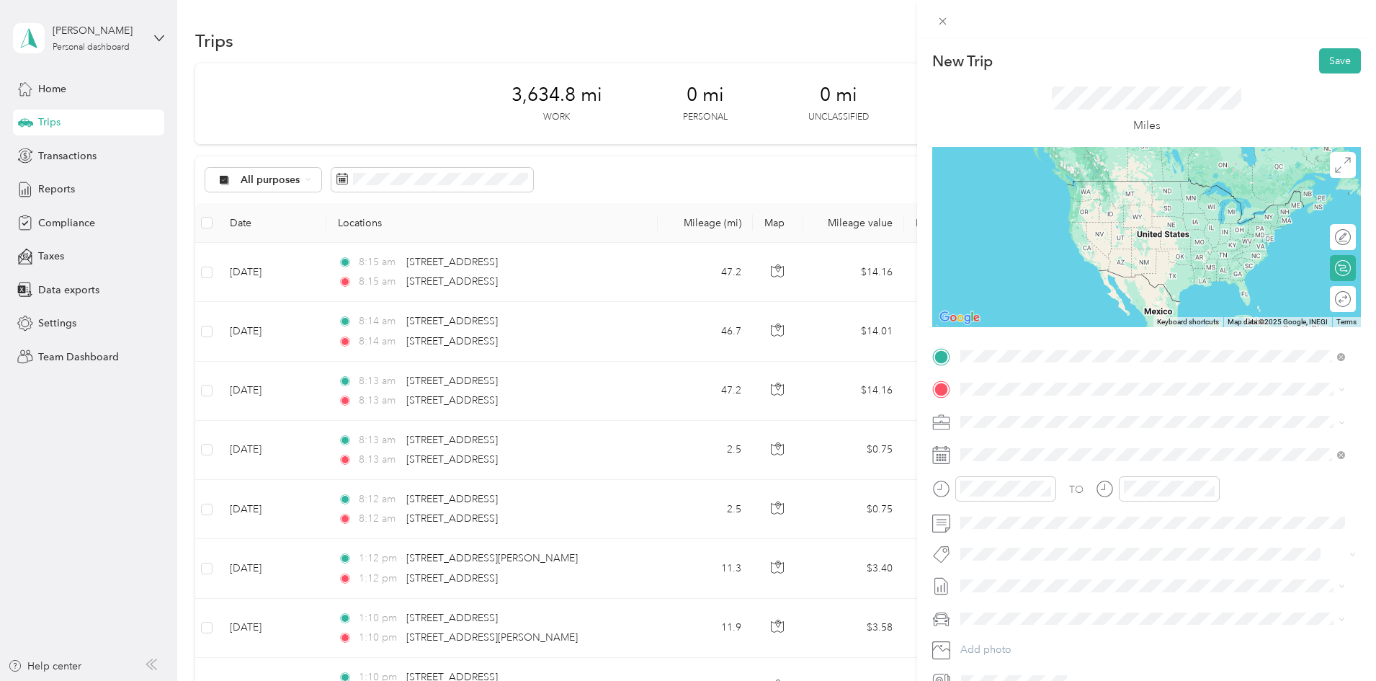
click at [1044, 407] on span "[STREET_ADDRESS][US_STATE]" at bounding box center [1059, 408] width 144 height 13
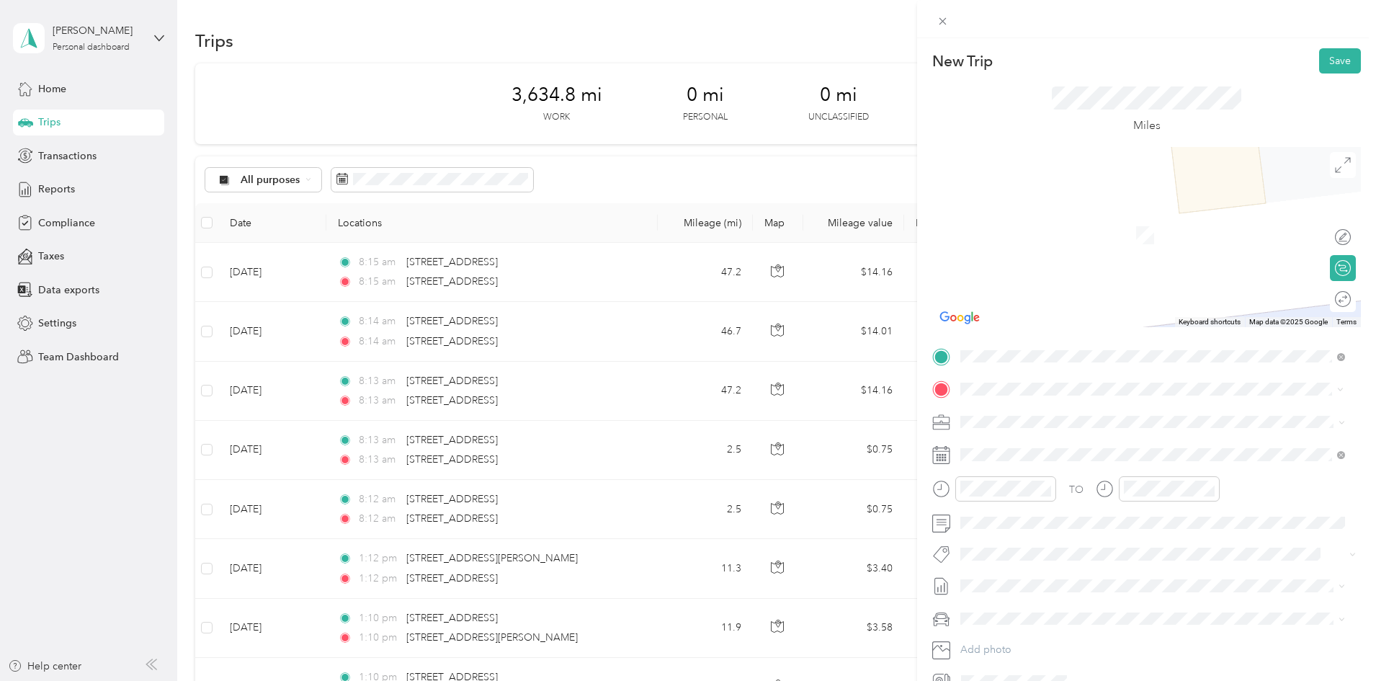
click at [1065, 436] on span "[STREET_ADDRESS][US_STATE]" at bounding box center [1059, 440] width 144 height 13
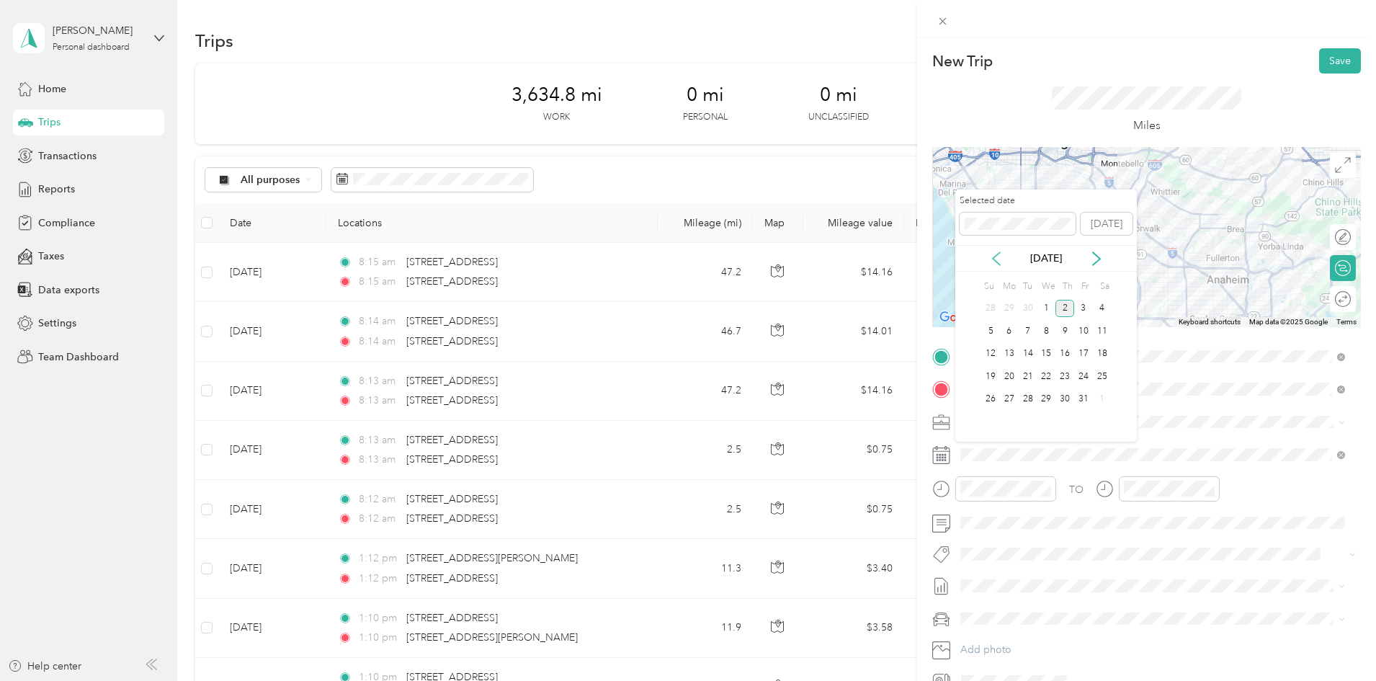
click at [998, 255] on icon at bounding box center [996, 258] width 14 height 14
click at [1083, 331] on div "12" at bounding box center [1083, 331] width 19 height 18
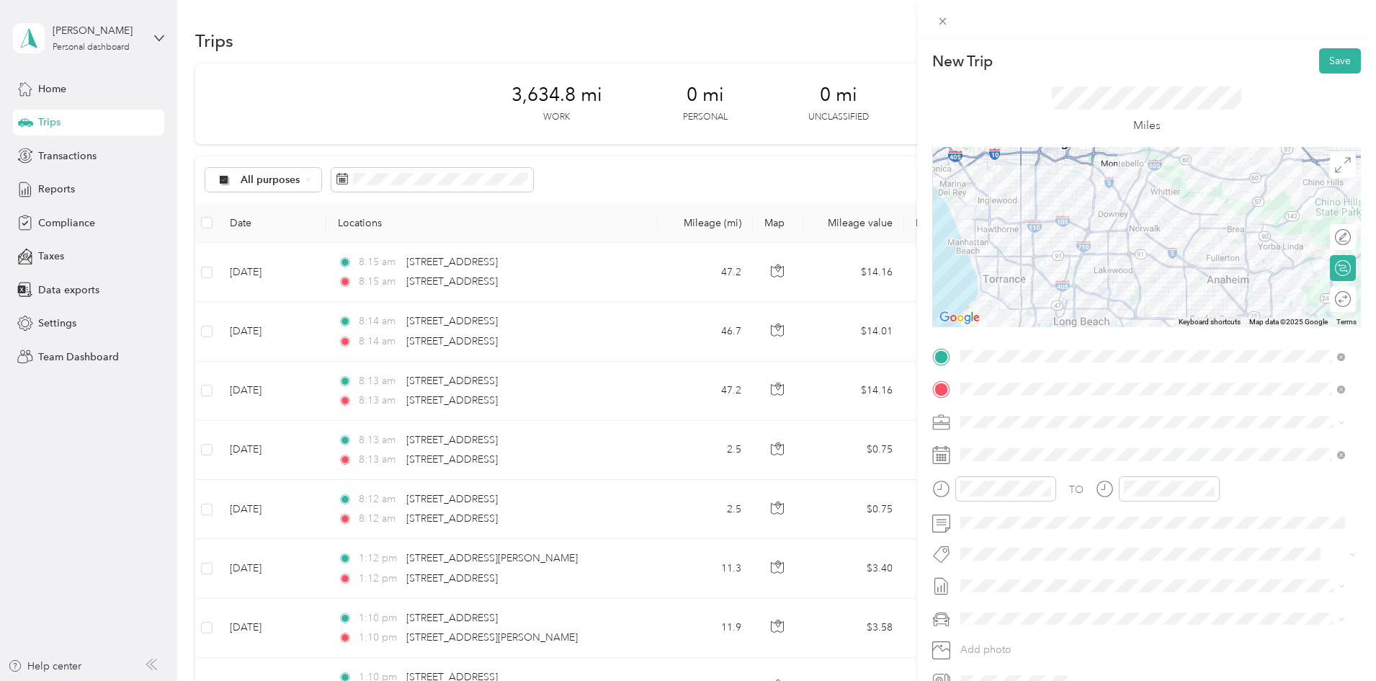
click at [1111, 254] on div at bounding box center [1146, 237] width 429 height 180
click at [1319, 66] on button "Save" at bounding box center [1340, 60] width 42 height 25
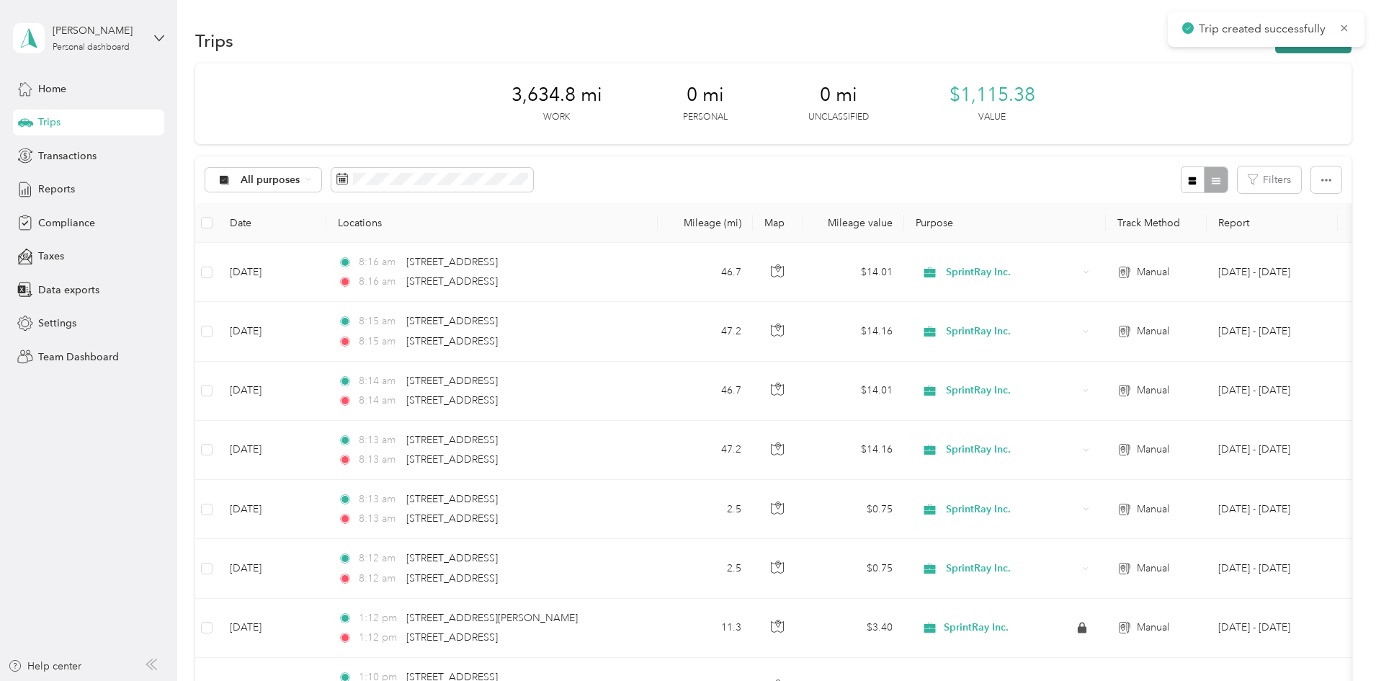
click at [1275, 48] on button "New trip" at bounding box center [1313, 40] width 76 height 25
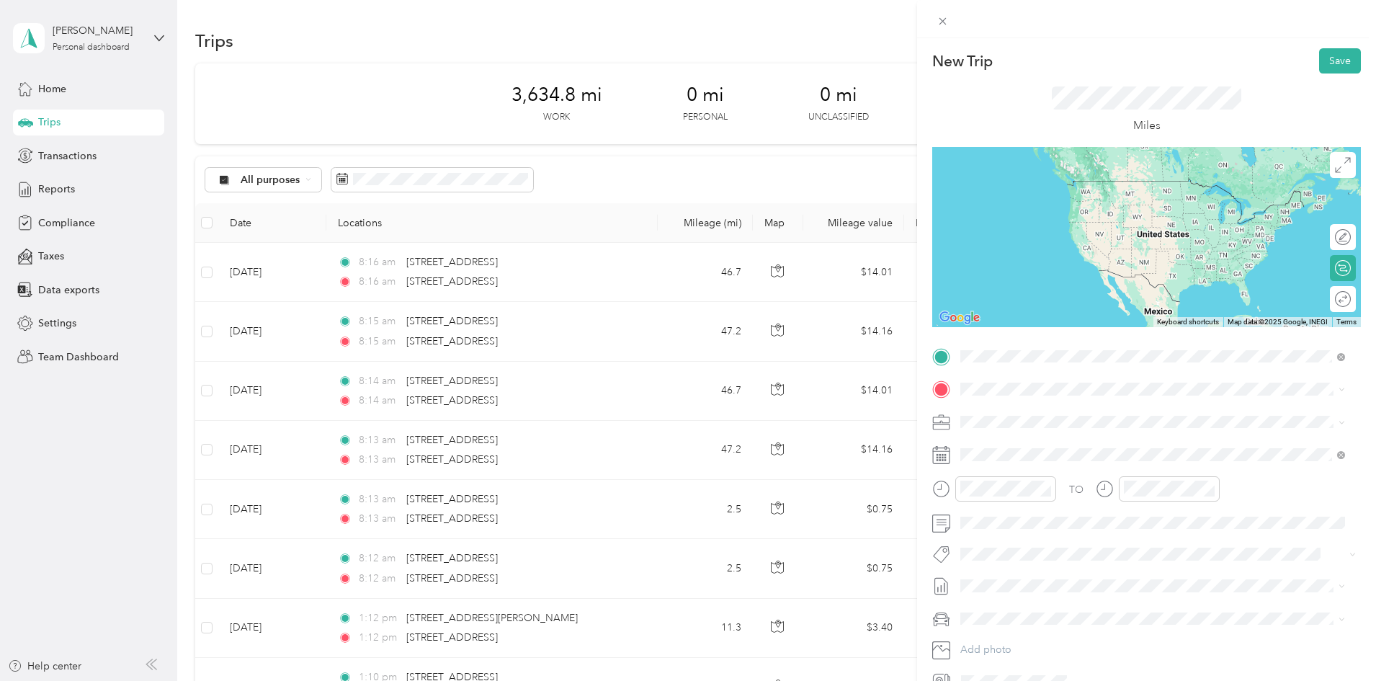
click at [1080, 407] on span "[STREET_ADDRESS][US_STATE]" at bounding box center [1059, 408] width 144 height 13
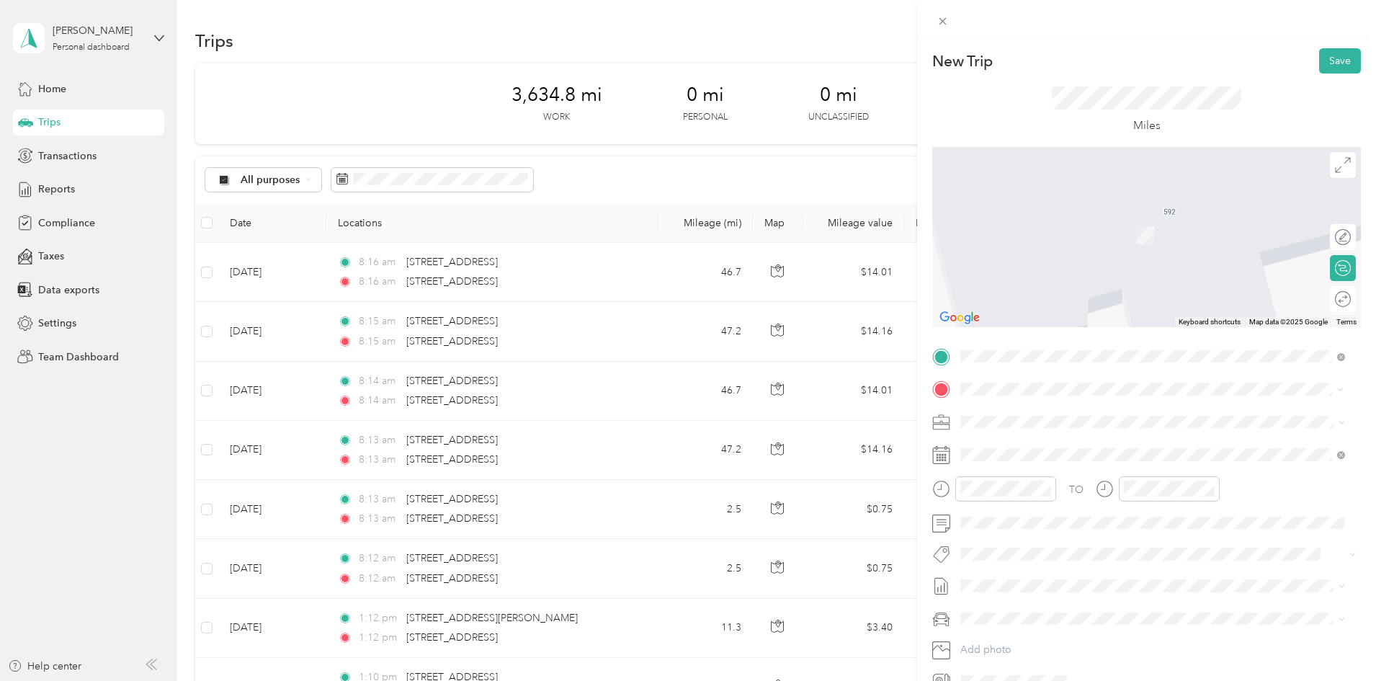
click at [1062, 437] on span "[STREET_ADDRESS][US_STATE]" at bounding box center [1059, 440] width 144 height 13
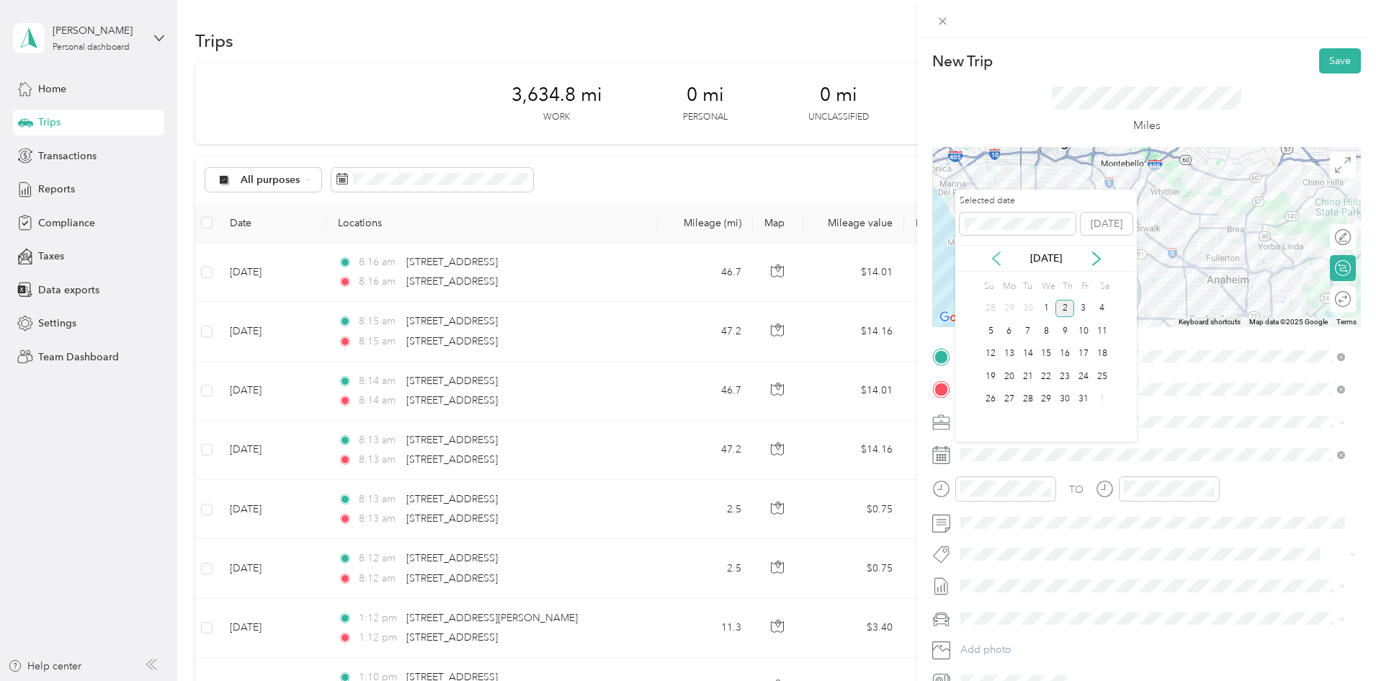
click at [996, 253] on icon at bounding box center [996, 258] width 14 height 14
click at [1095, 252] on icon at bounding box center [1096, 258] width 14 height 14
click at [1000, 259] on icon at bounding box center [996, 258] width 14 height 14
click at [1071, 352] on div "18" at bounding box center [1064, 354] width 19 height 18
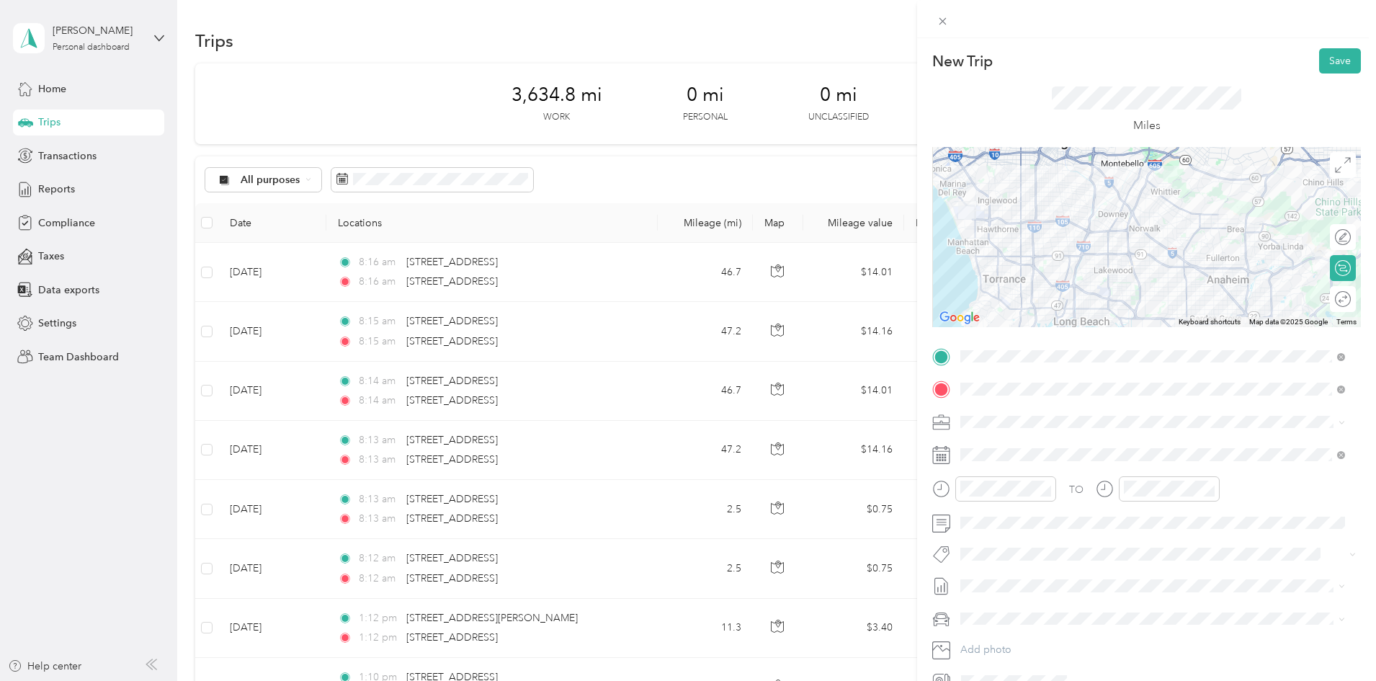
click at [1049, 254] on div at bounding box center [1146, 237] width 429 height 180
click at [1328, 57] on button "Save" at bounding box center [1340, 60] width 42 height 25
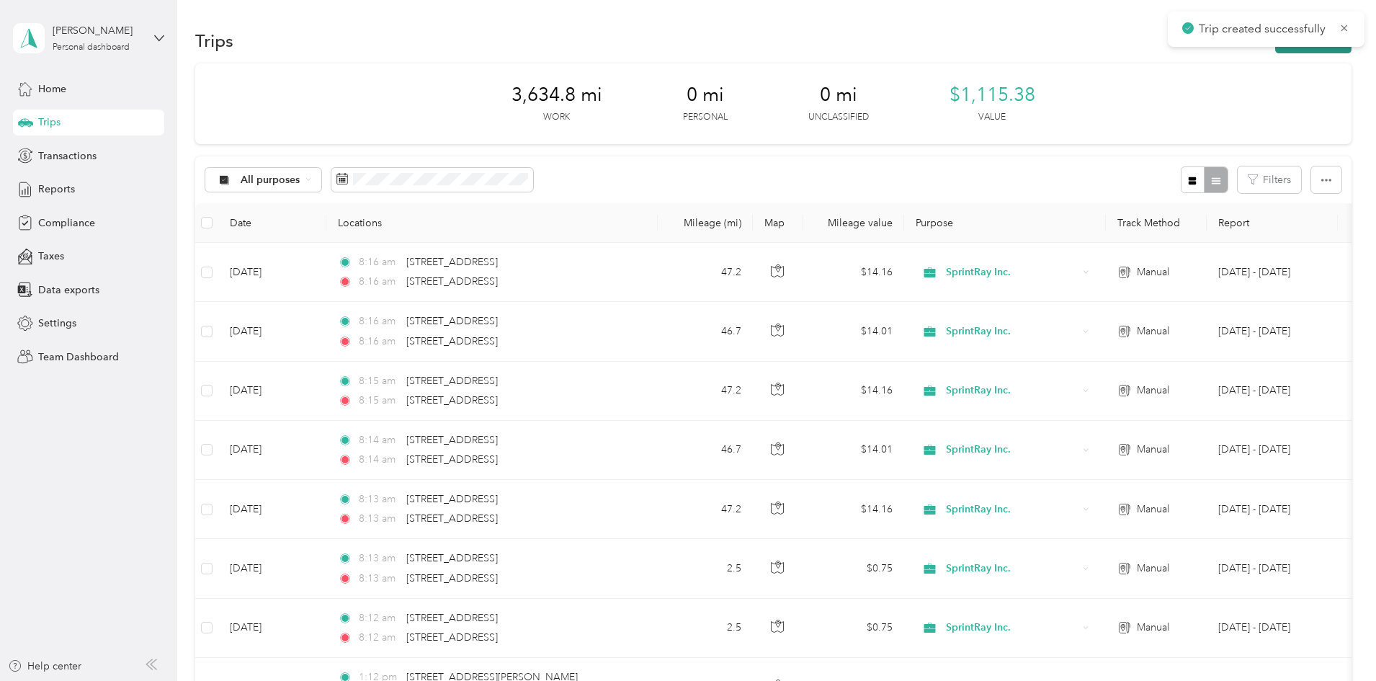
click at [1275, 52] on button "New trip" at bounding box center [1313, 40] width 76 height 25
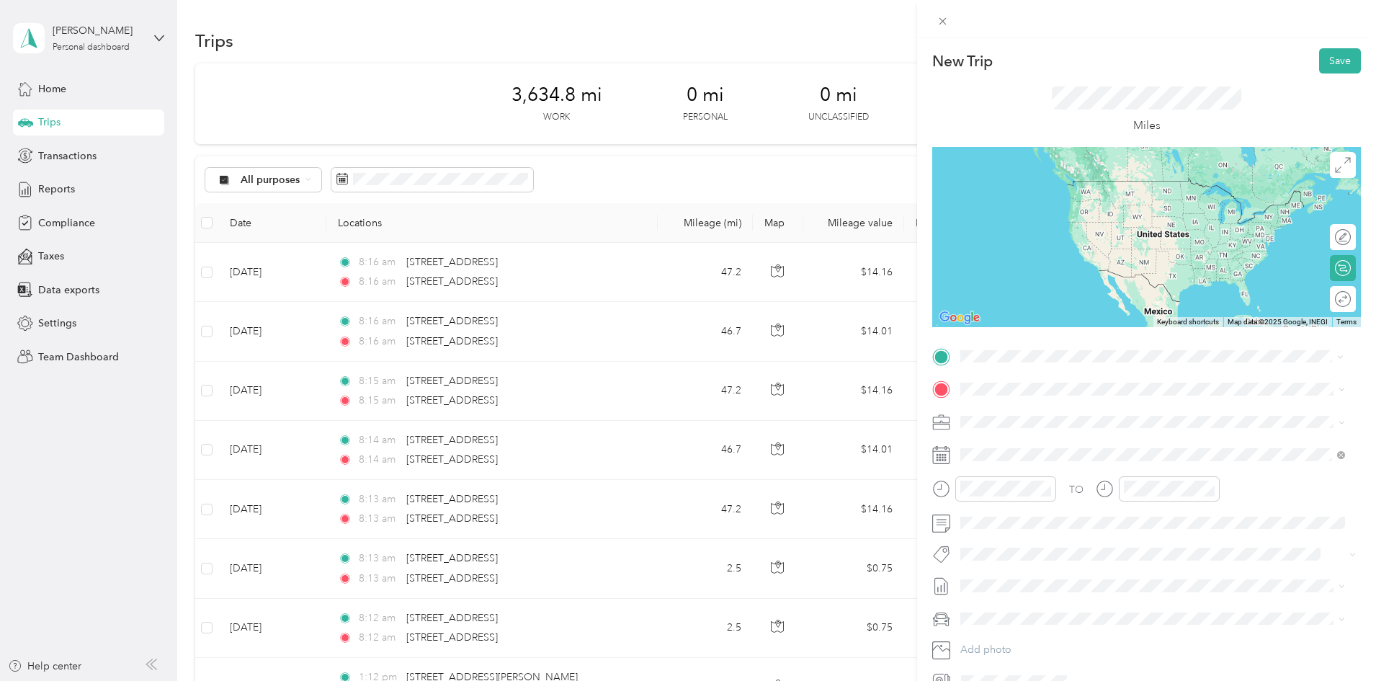
click at [1052, 411] on span "[STREET_ADDRESS][US_STATE]" at bounding box center [1059, 408] width 144 height 13
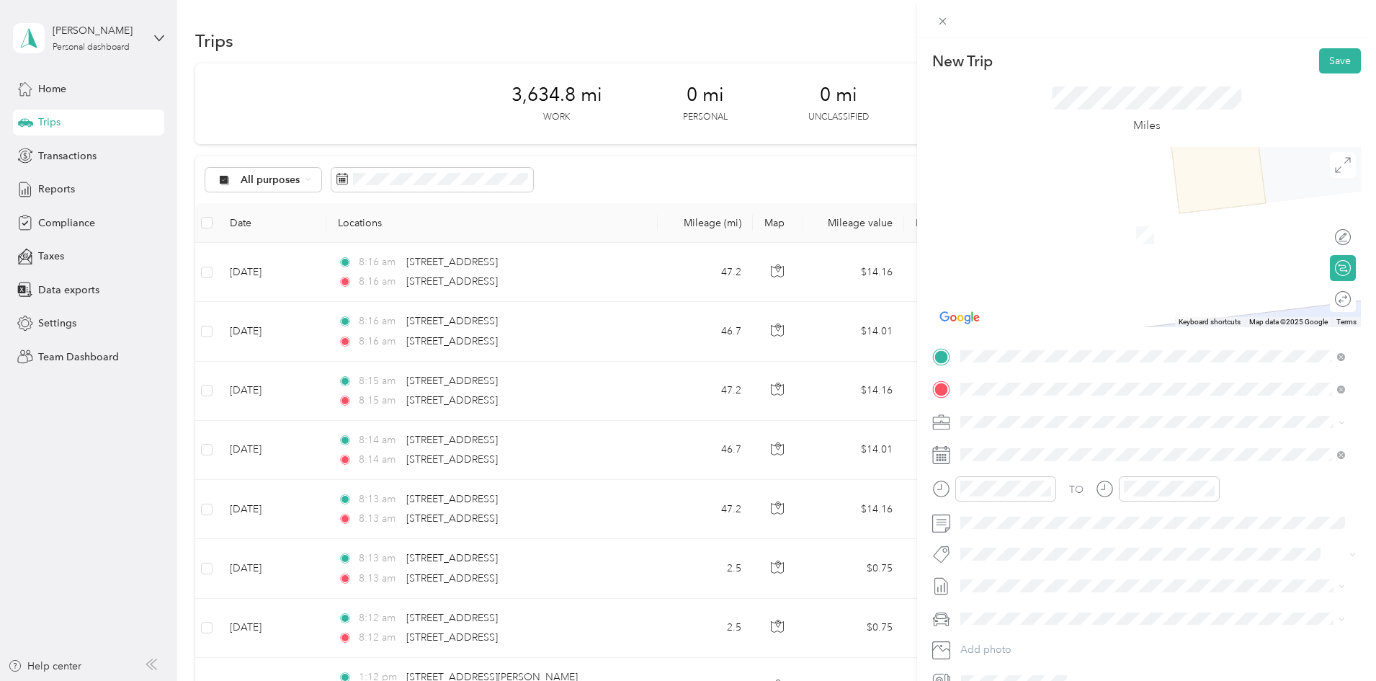
click at [1083, 436] on span "[STREET_ADDRESS][US_STATE]" at bounding box center [1059, 440] width 144 height 13
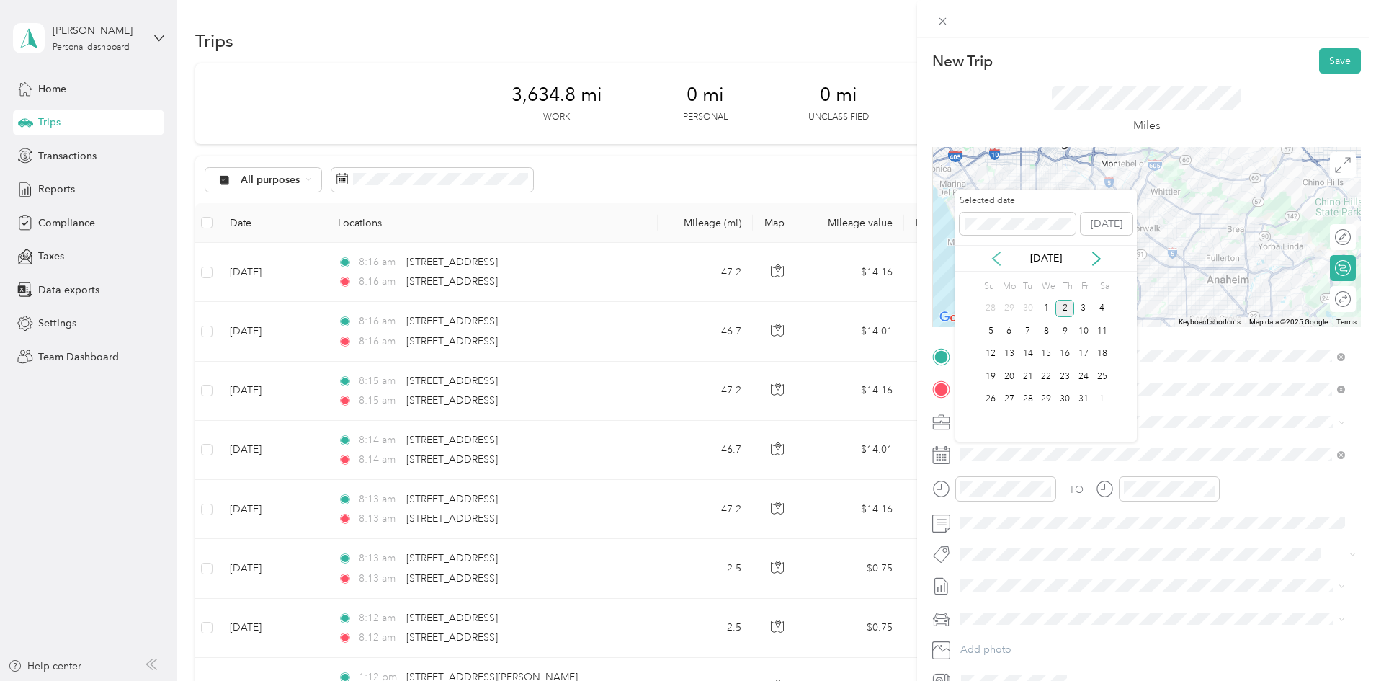
click at [997, 259] on icon at bounding box center [996, 258] width 14 height 14
click at [1027, 375] on div "23" at bounding box center [1027, 376] width 19 height 18
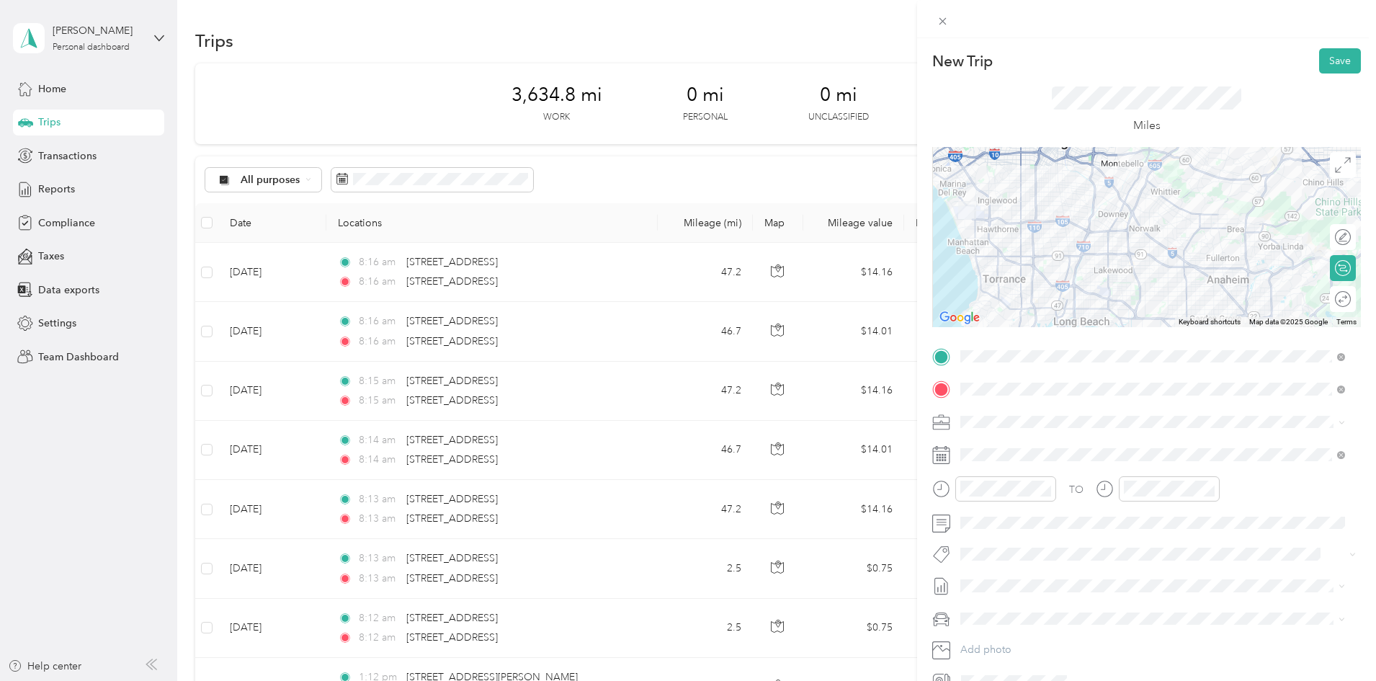
click at [1090, 254] on div at bounding box center [1146, 237] width 429 height 180
click at [1319, 67] on button "Save" at bounding box center [1340, 60] width 42 height 25
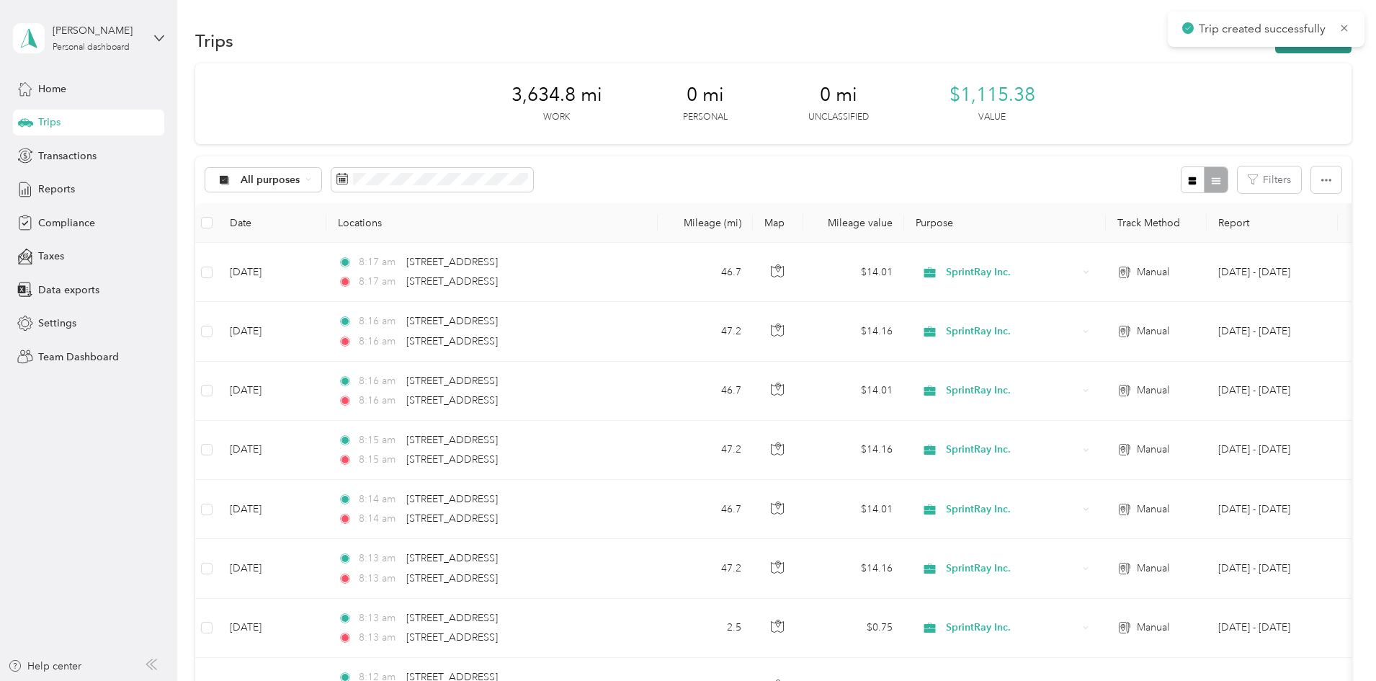
click at [1275, 53] on button "New trip" at bounding box center [1313, 40] width 76 height 25
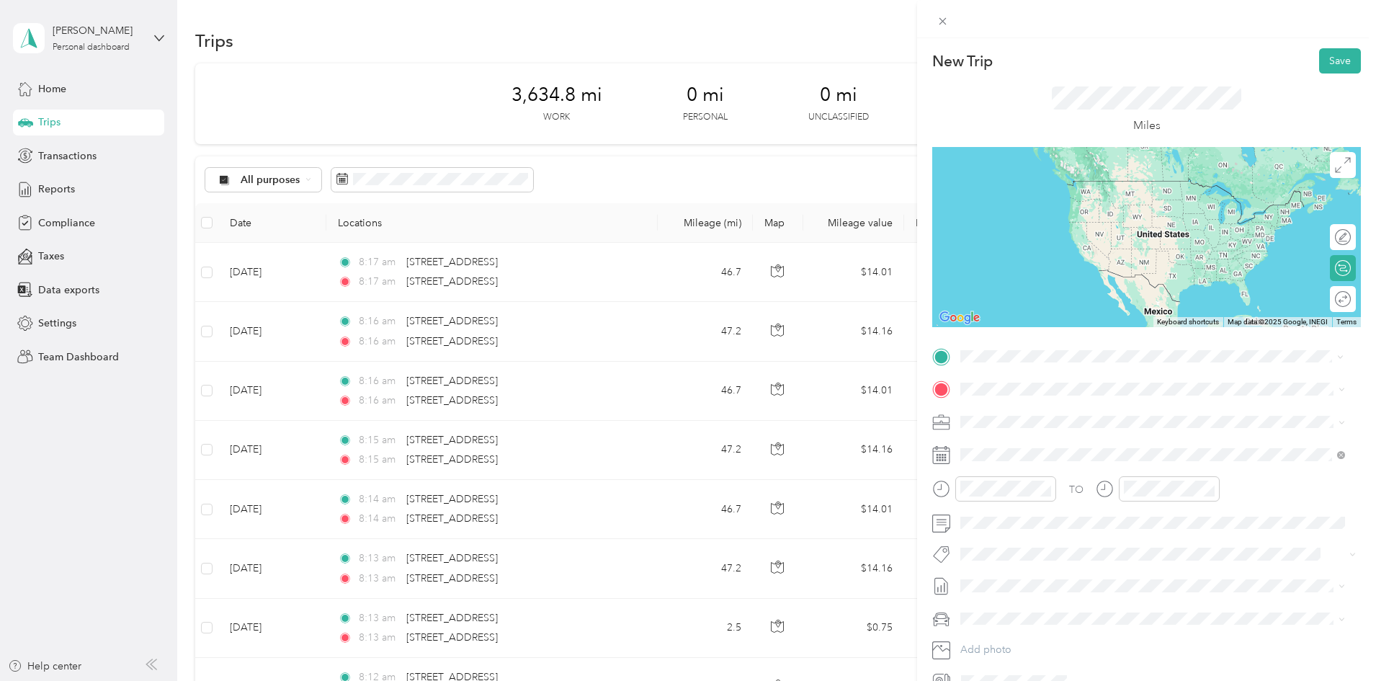
click at [1052, 418] on div "[STREET_ADDRESS][US_STATE]" at bounding box center [1152, 408] width 375 height 19
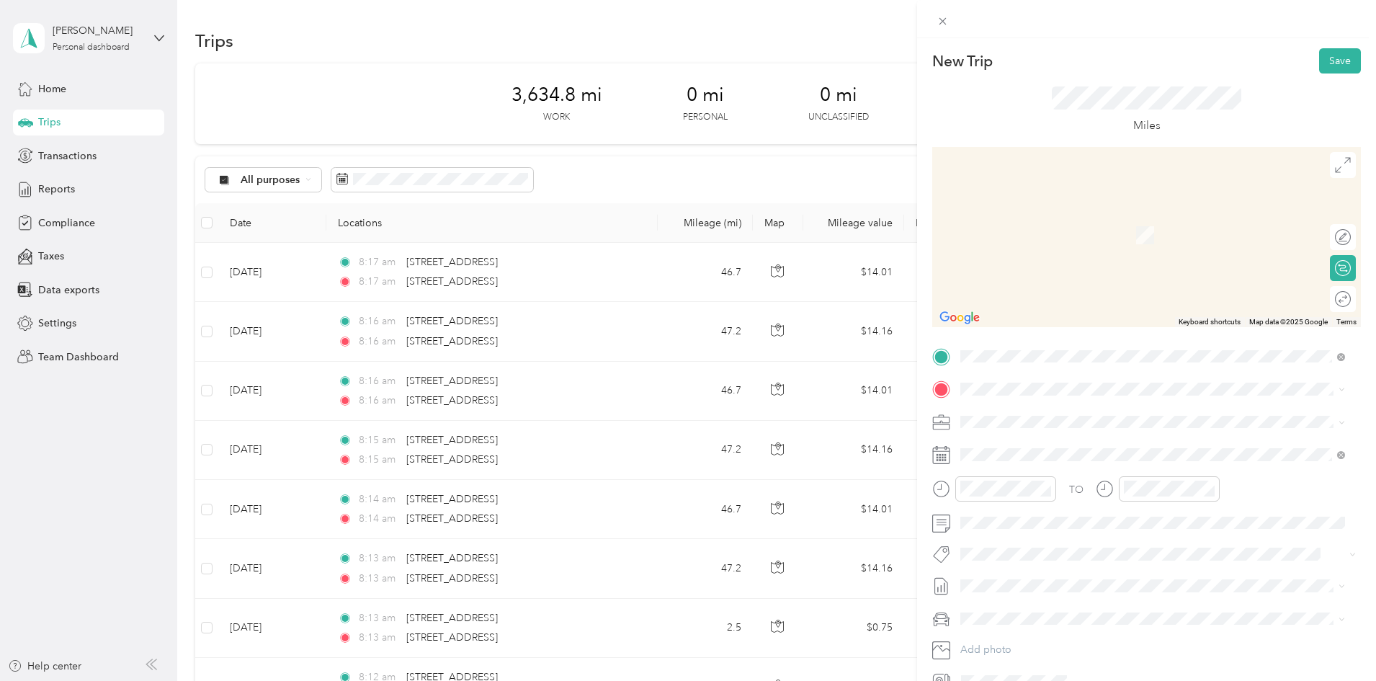
click at [1057, 442] on span "[STREET_ADDRESS][US_STATE]" at bounding box center [1059, 437] width 144 height 13
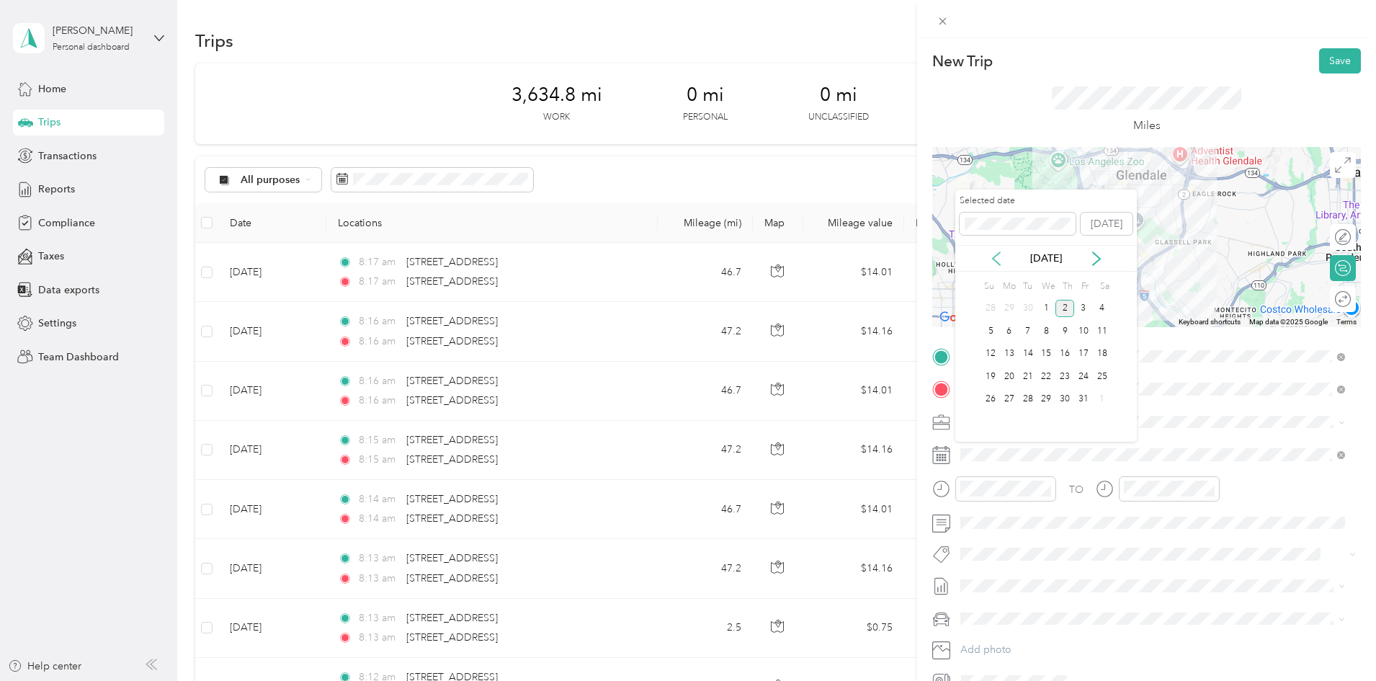
click at [998, 259] on icon at bounding box center [996, 258] width 14 height 14
click at [1049, 378] on div "24" at bounding box center [1045, 376] width 19 height 18
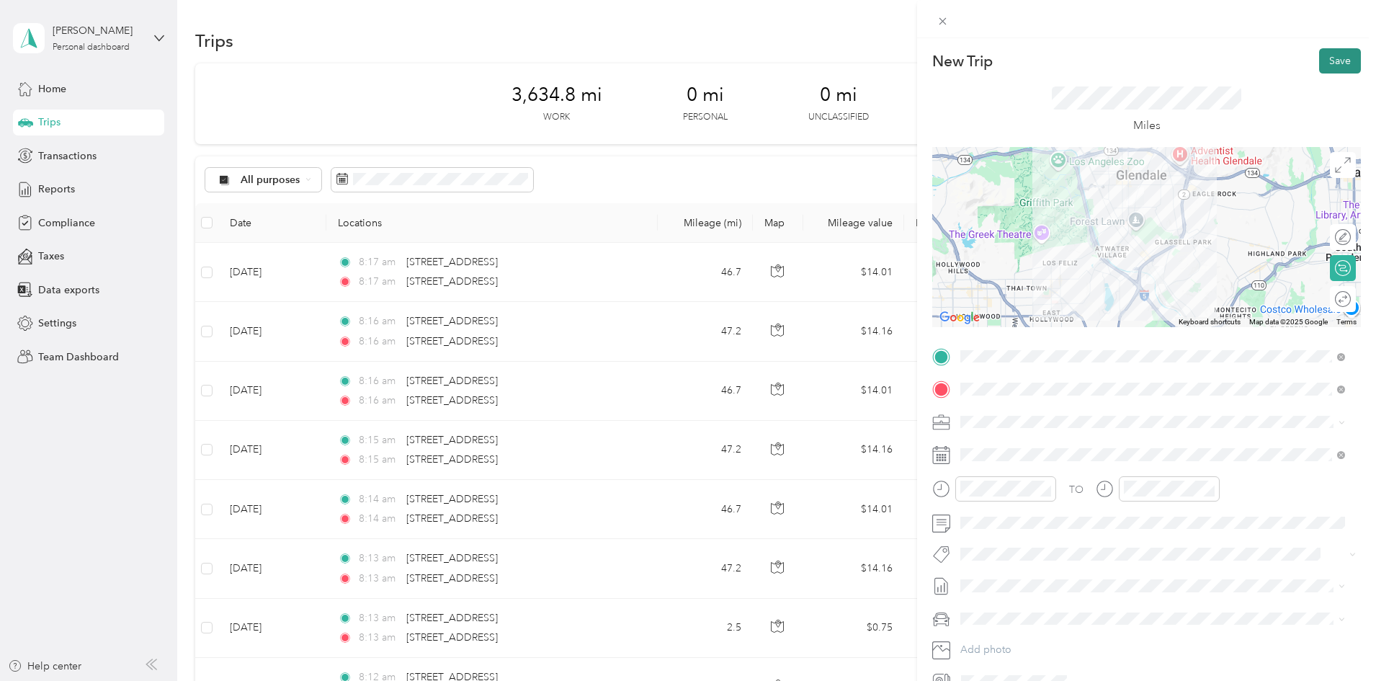
click at [1319, 61] on button "Save" at bounding box center [1340, 60] width 42 height 25
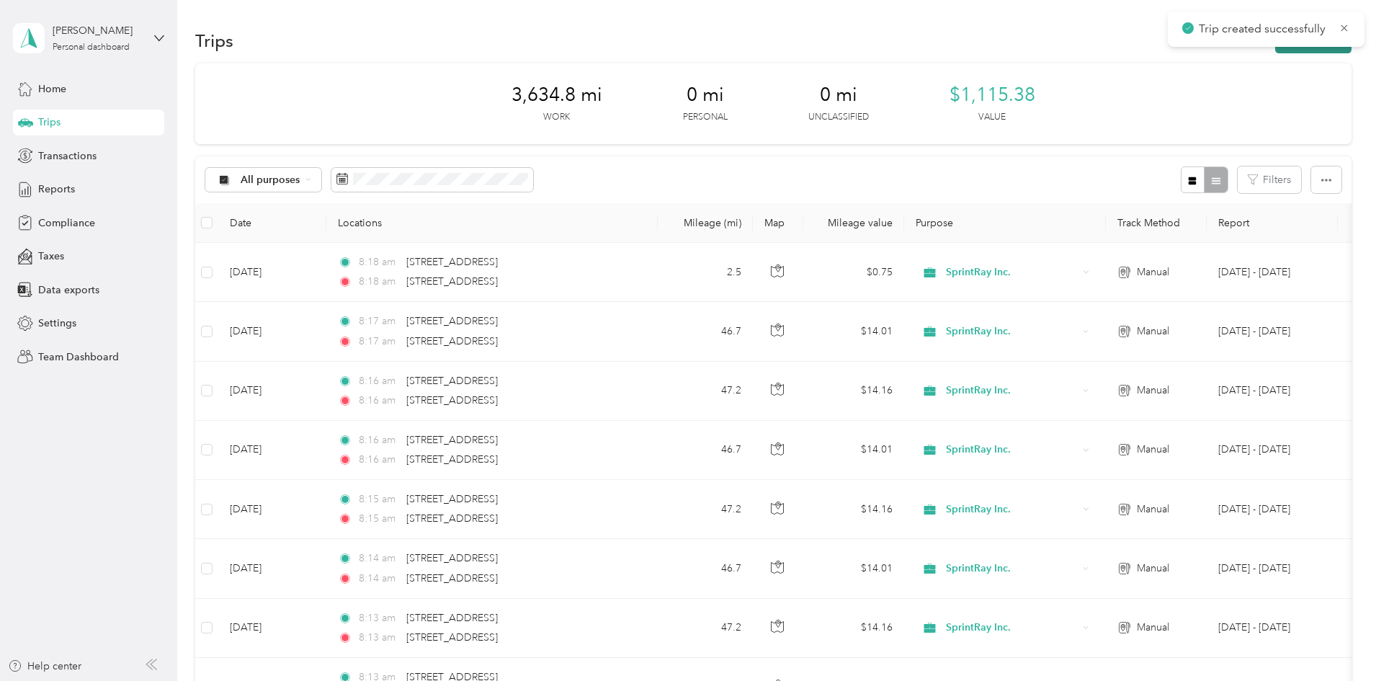
click at [1275, 48] on button "New trip" at bounding box center [1313, 40] width 76 height 25
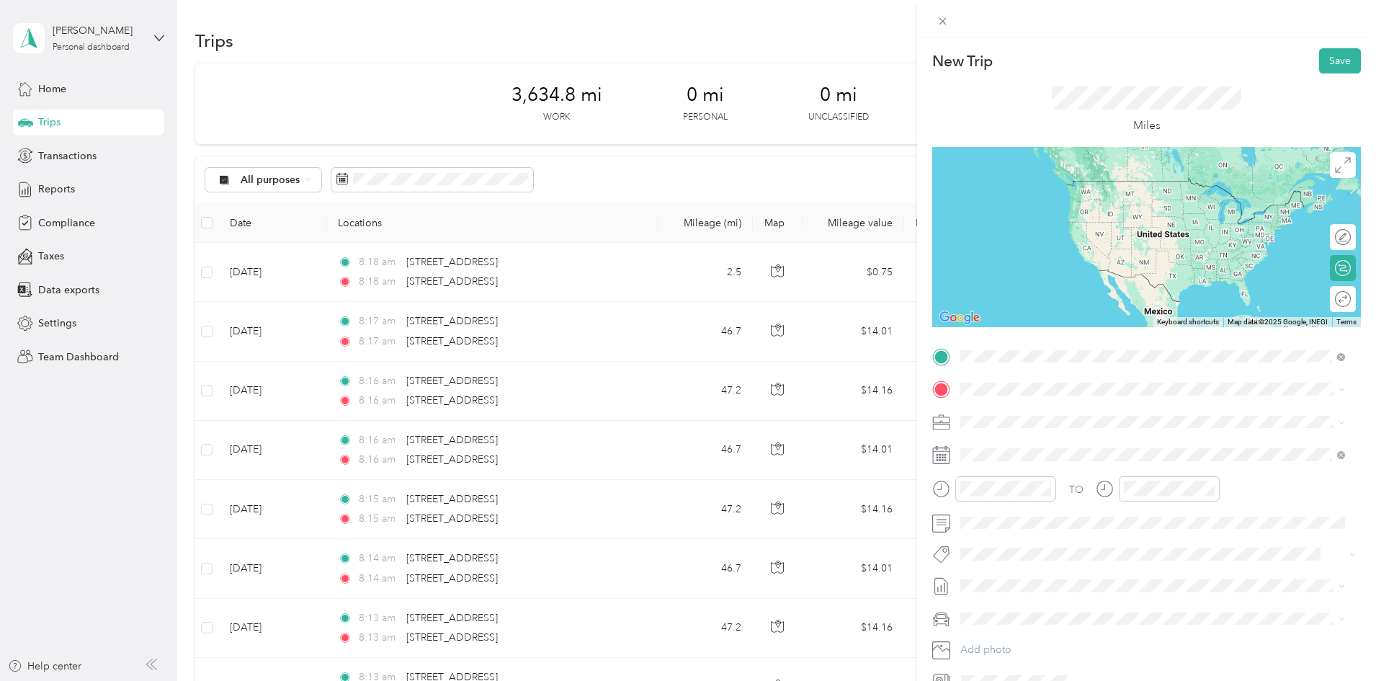
click at [1082, 405] on span "[STREET_ADDRESS][US_STATE]" at bounding box center [1059, 408] width 144 height 13
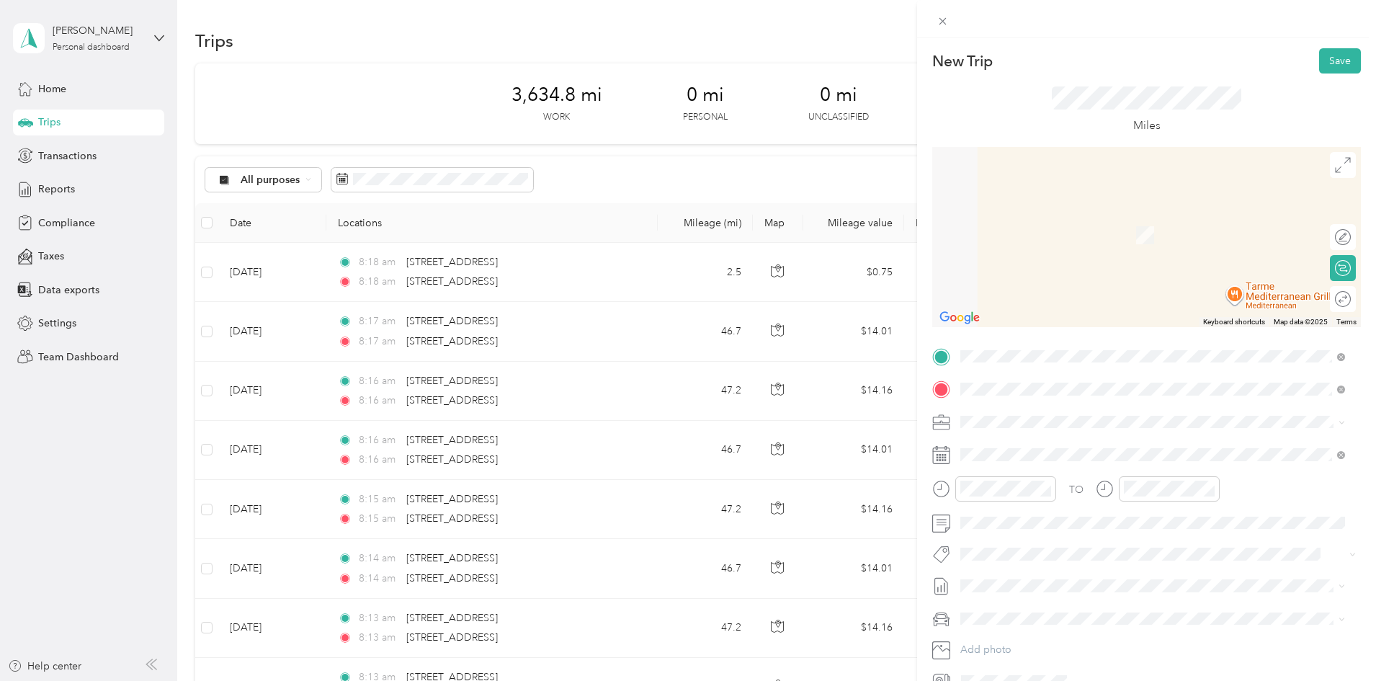
click at [1100, 442] on span "[STREET_ADDRESS][US_STATE]" at bounding box center [1059, 440] width 144 height 13
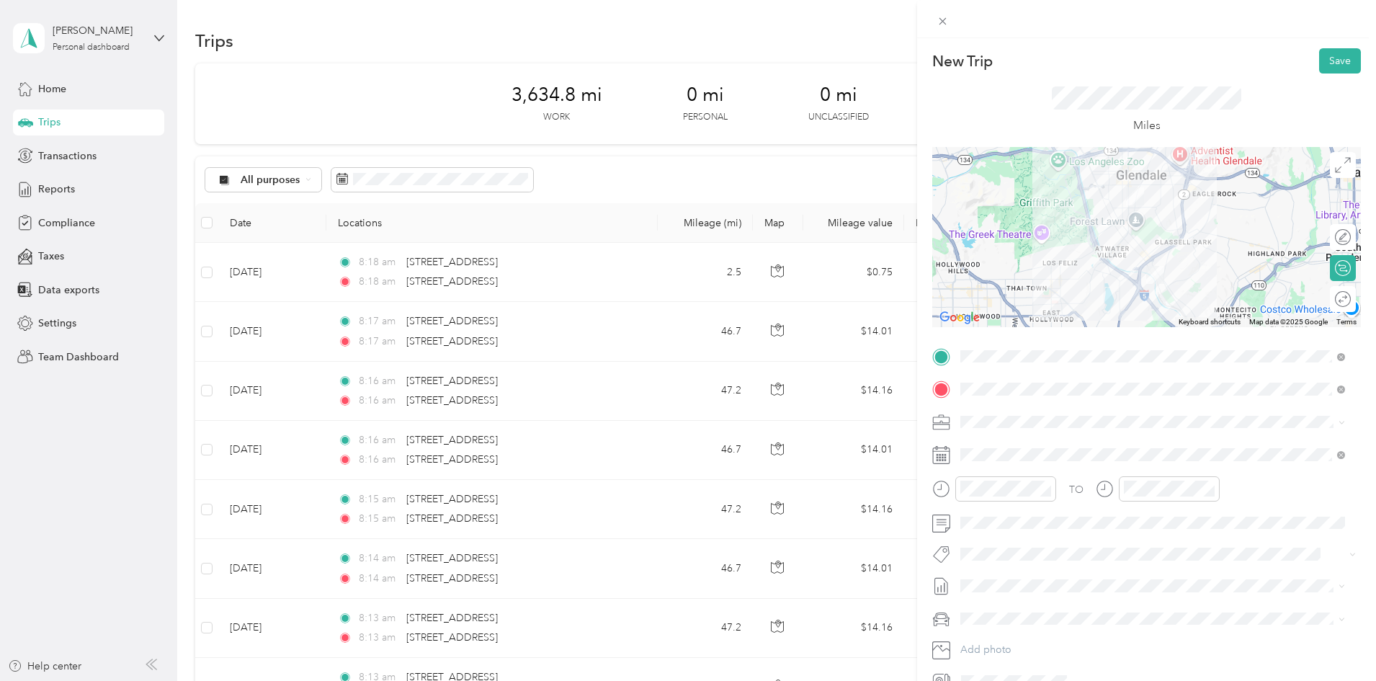
click at [1146, 199] on div at bounding box center [1146, 237] width 429 height 180
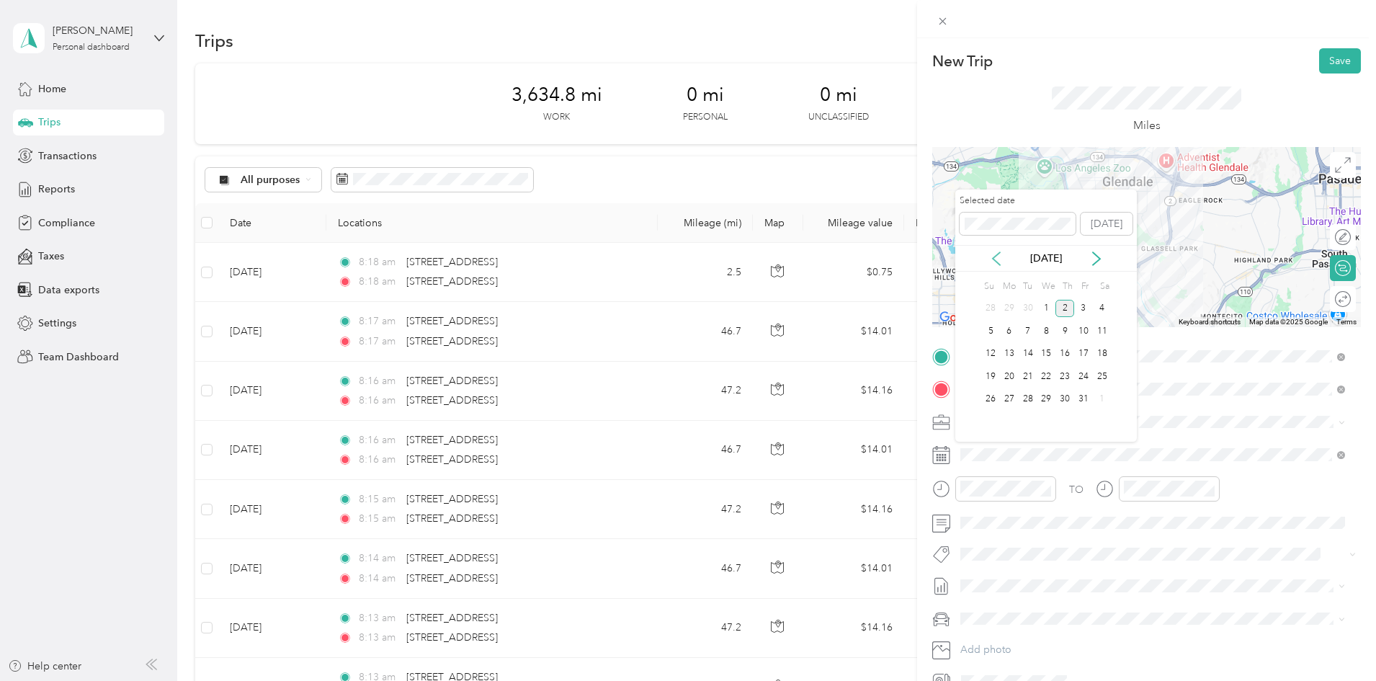
click at [997, 259] on icon at bounding box center [996, 258] width 14 height 14
click at [1041, 375] on div "24" at bounding box center [1045, 376] width 19 height 18
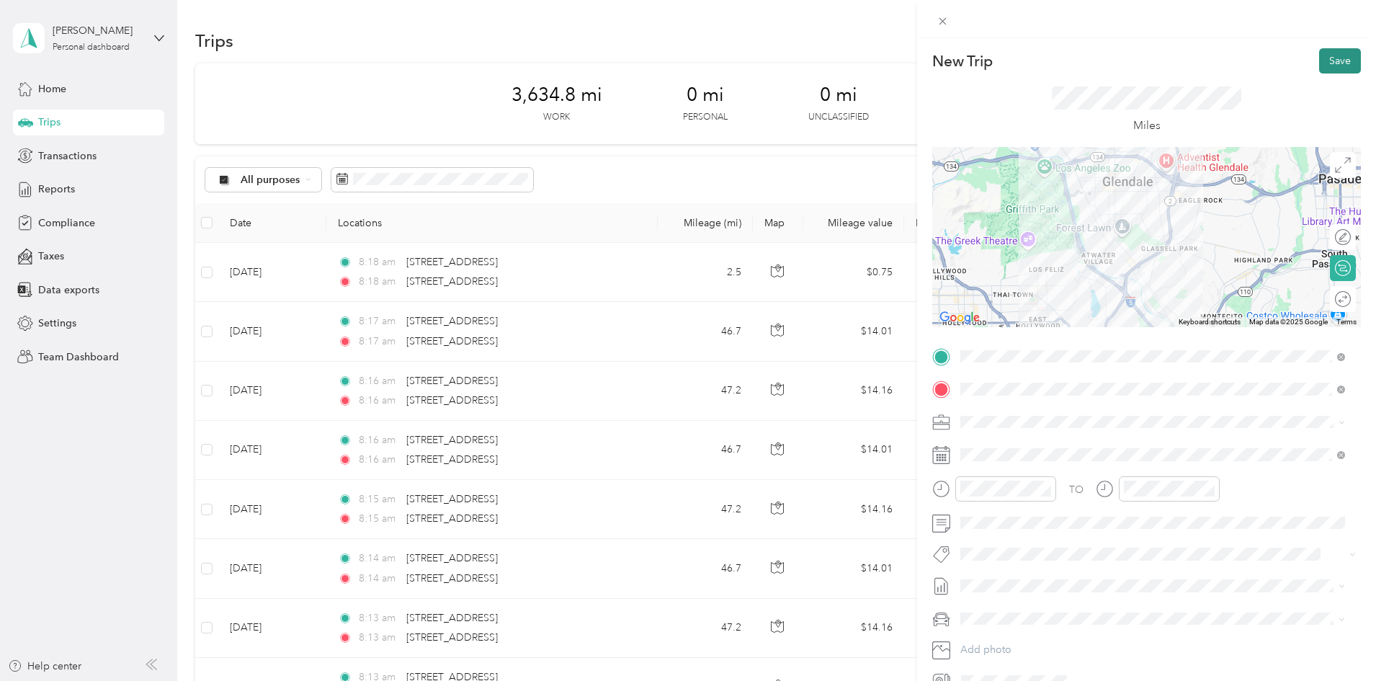
click at [1332, 69] on button "Save" at bounding box center [1340, 60] width 42 height 25
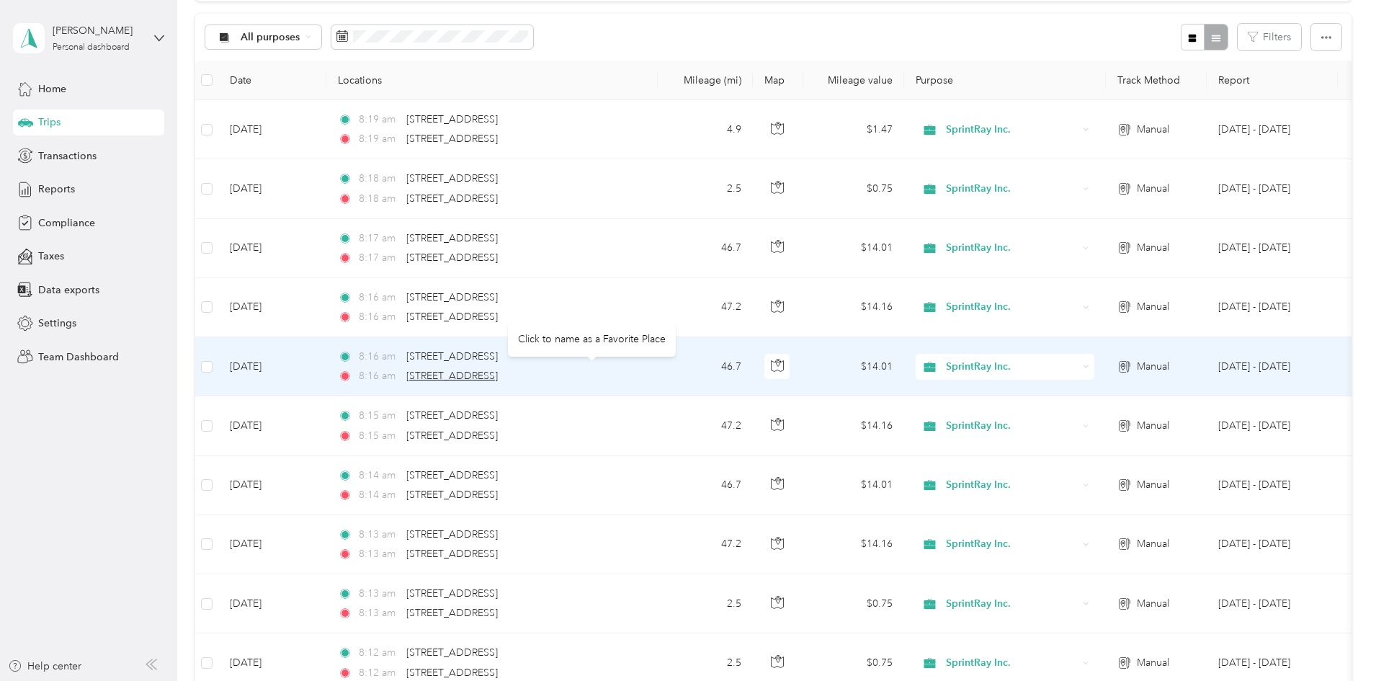
scroll to position [144, 0]
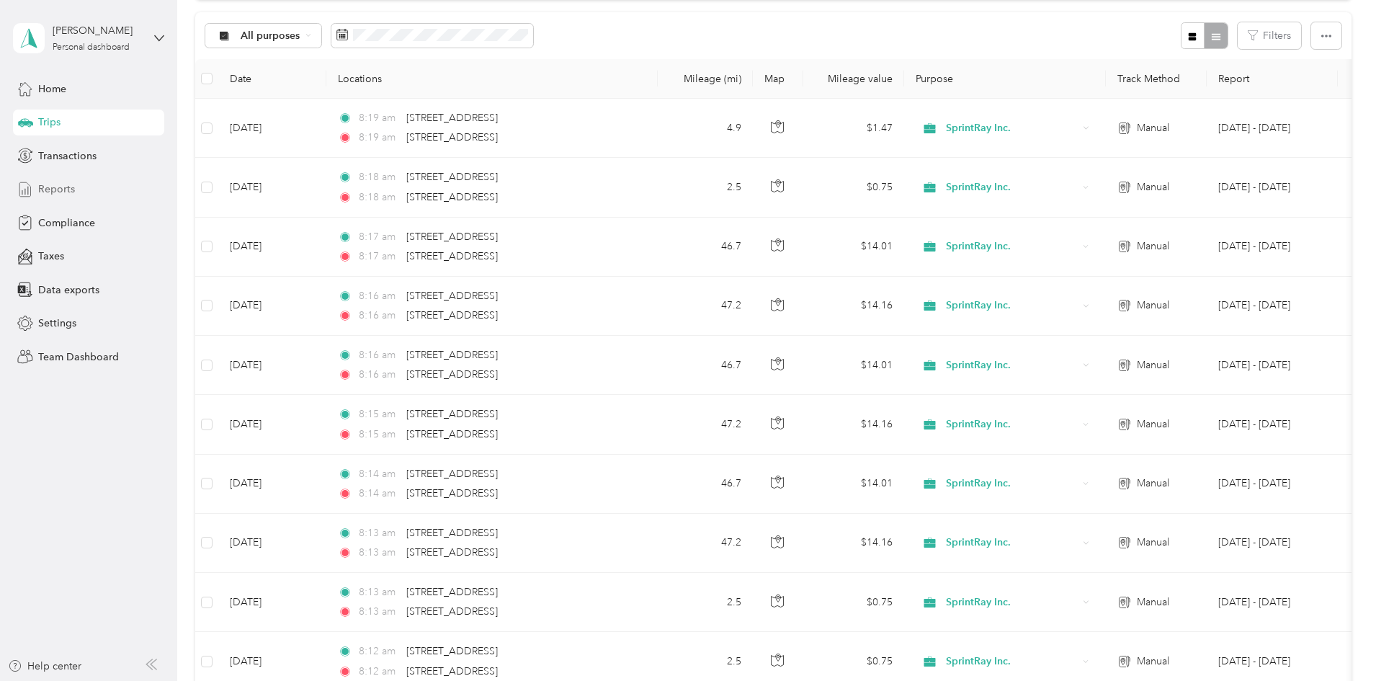
click at [68, 187] on span "Reports" at bounding box center [56, 189] width 37 height 15
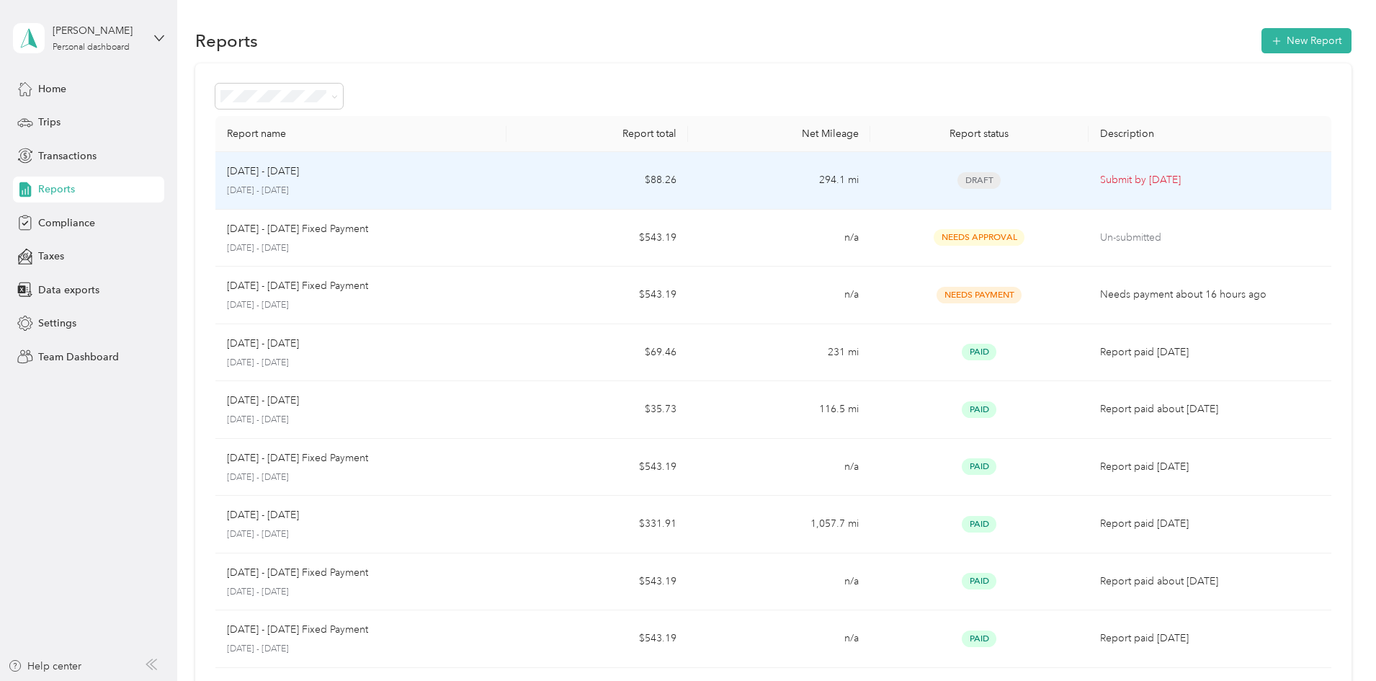
click at [570, 174] on td "$88.26" at bounding box center [597, 181] width 182 height 58
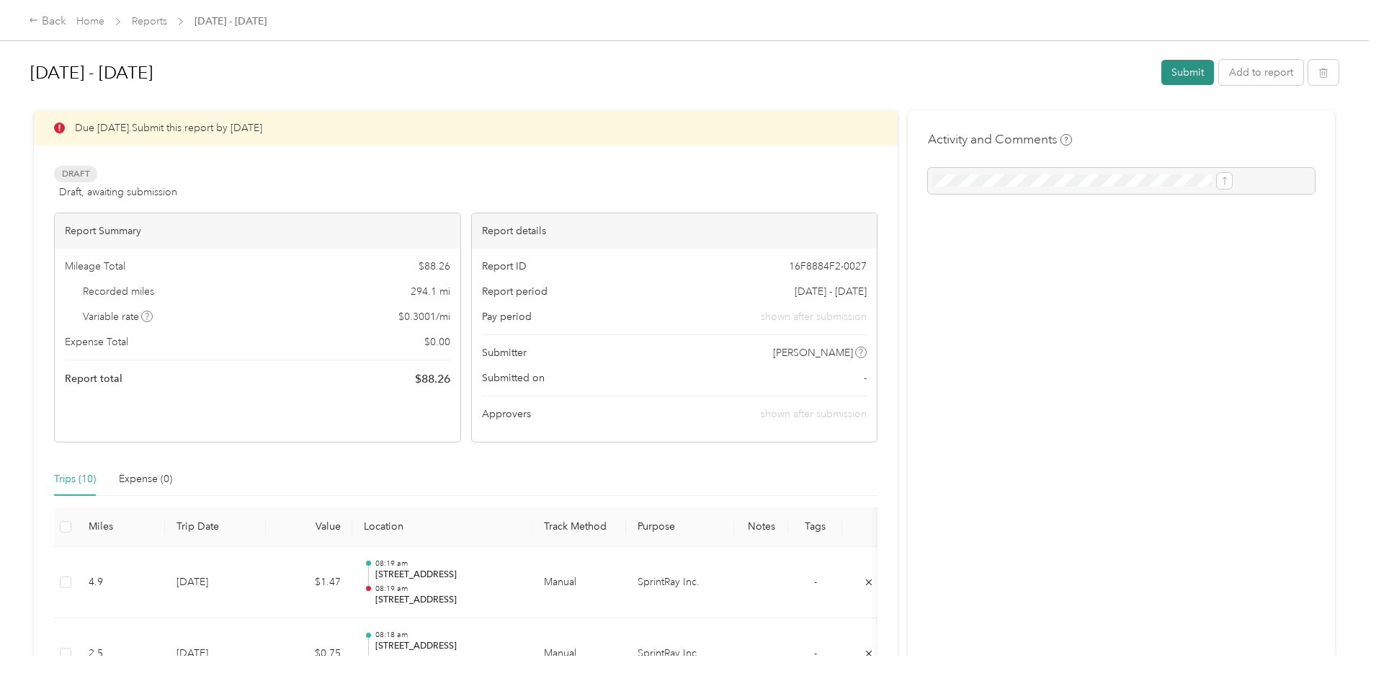
click at [1161, 73] on button "Submit" at bounding box center [1187, 72] width 53 height 25
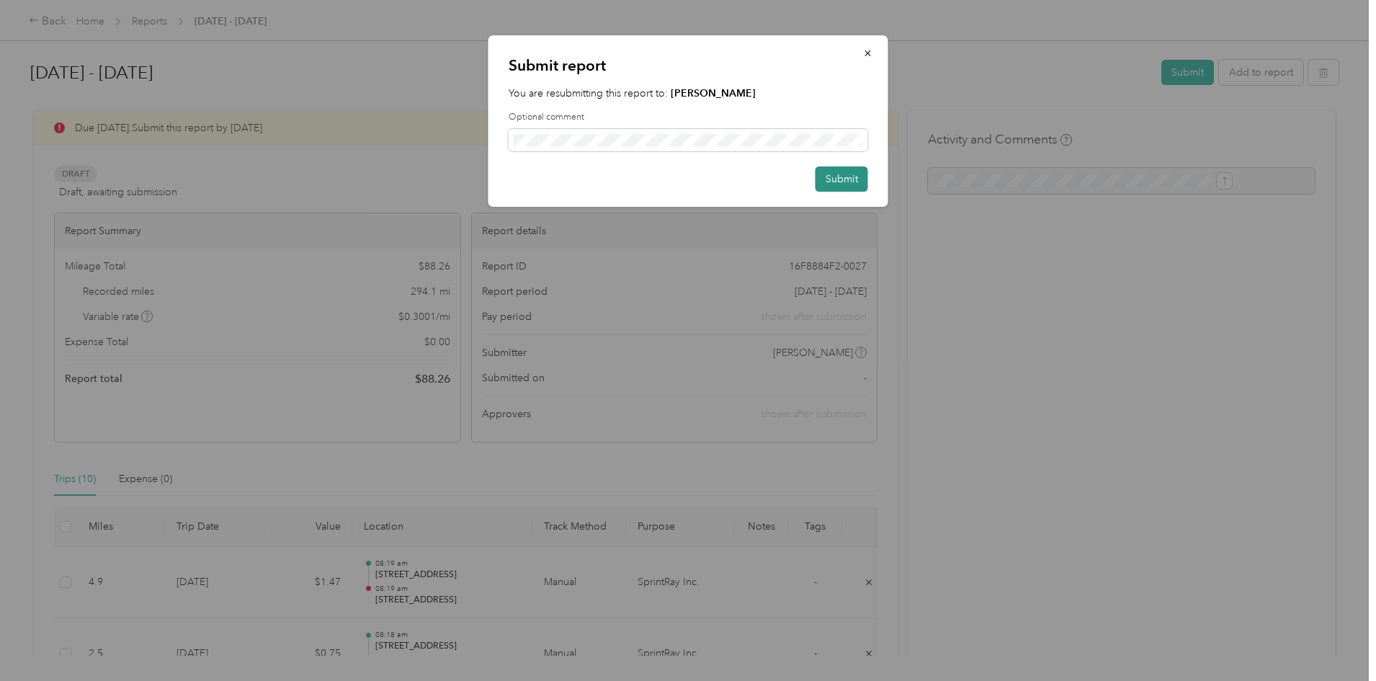
click at [845, 178] on button "Submit" at bounding box center [841, 178] width 53 height 25
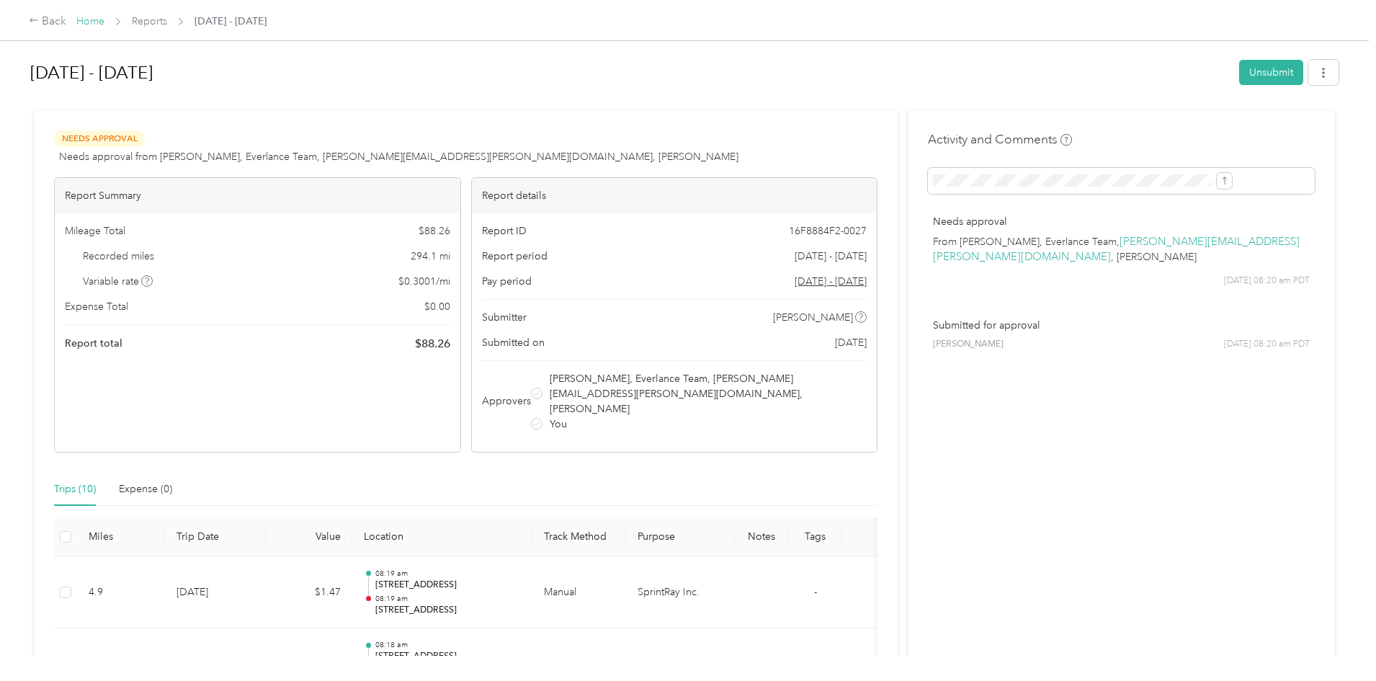
click at [104, 24] on link "Home" at bounding box center [90, 21] width 28 height 12
